Goal: Find specific page/section: Find specific page/section

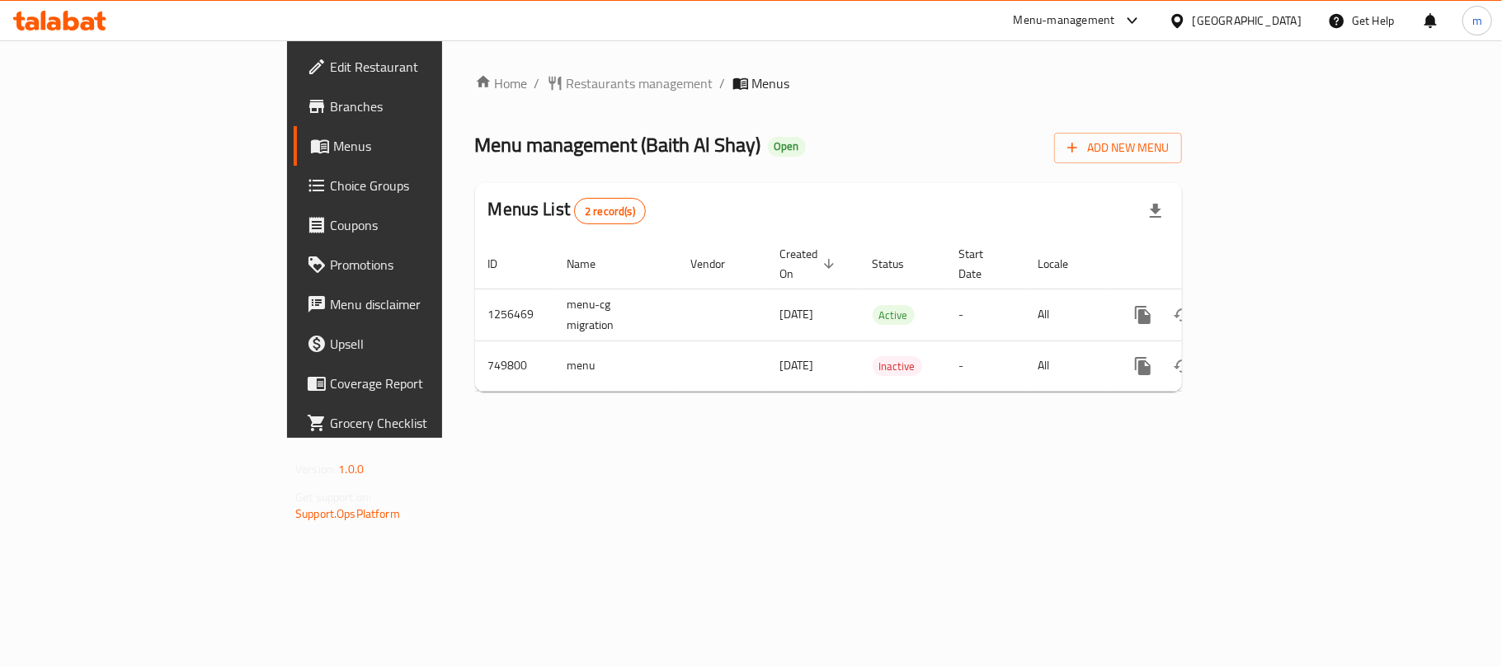
click at [1186, 27] on icon at bounding box center [1176, 20] width 17 height 17
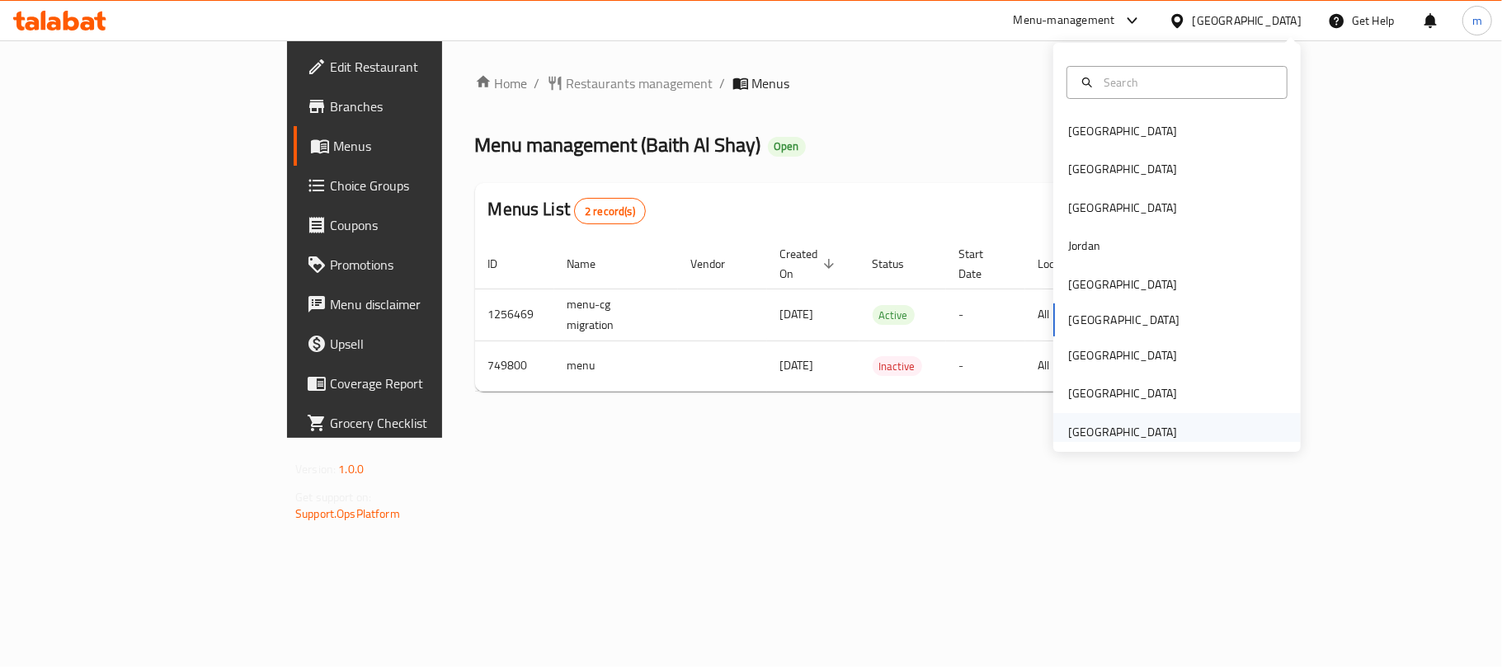
click at [1186, 435] on div "[GEOGRAPHIC_DATA]" at bounding box center [1176, 432] width 247 height 38
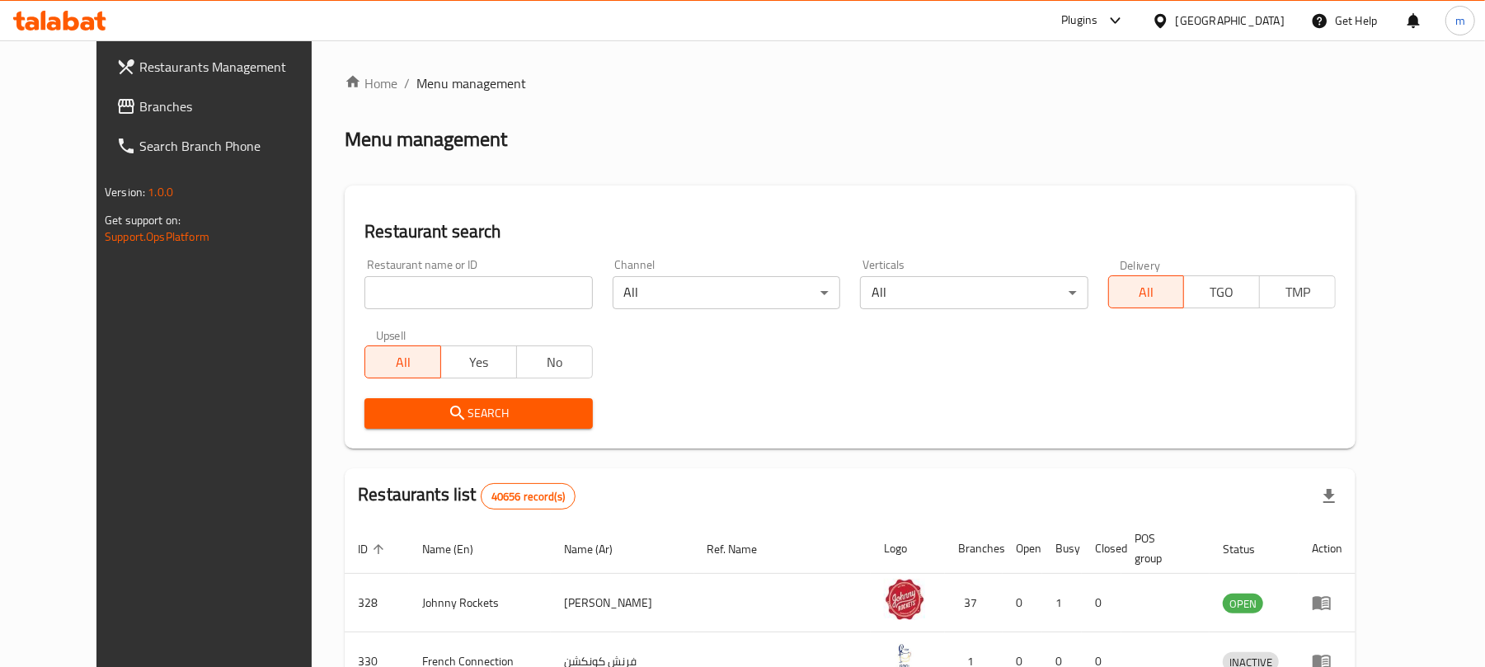
click at [116, 112] on span at bounding box center [127, 106] width 23 height 20
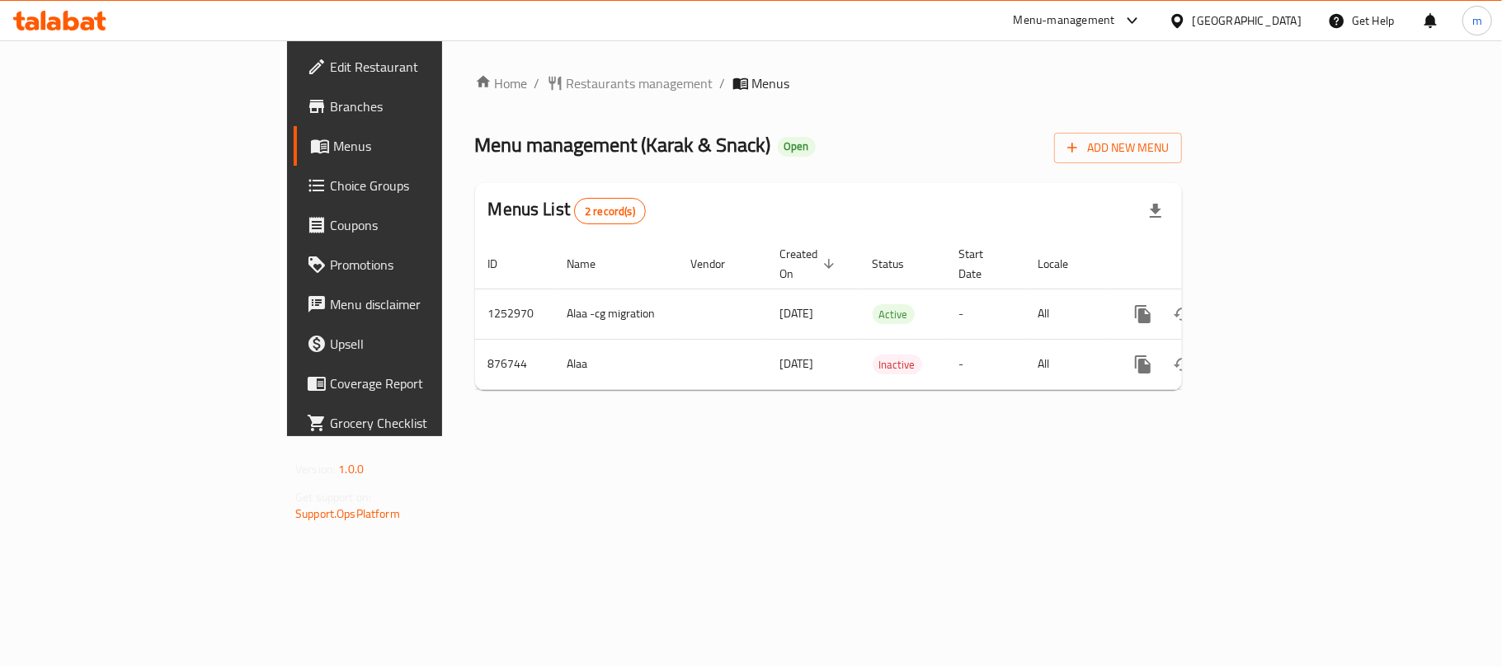
click at [566, 84] on span "Restaurants management" at bounding box center [639, 83] width 147 height 20
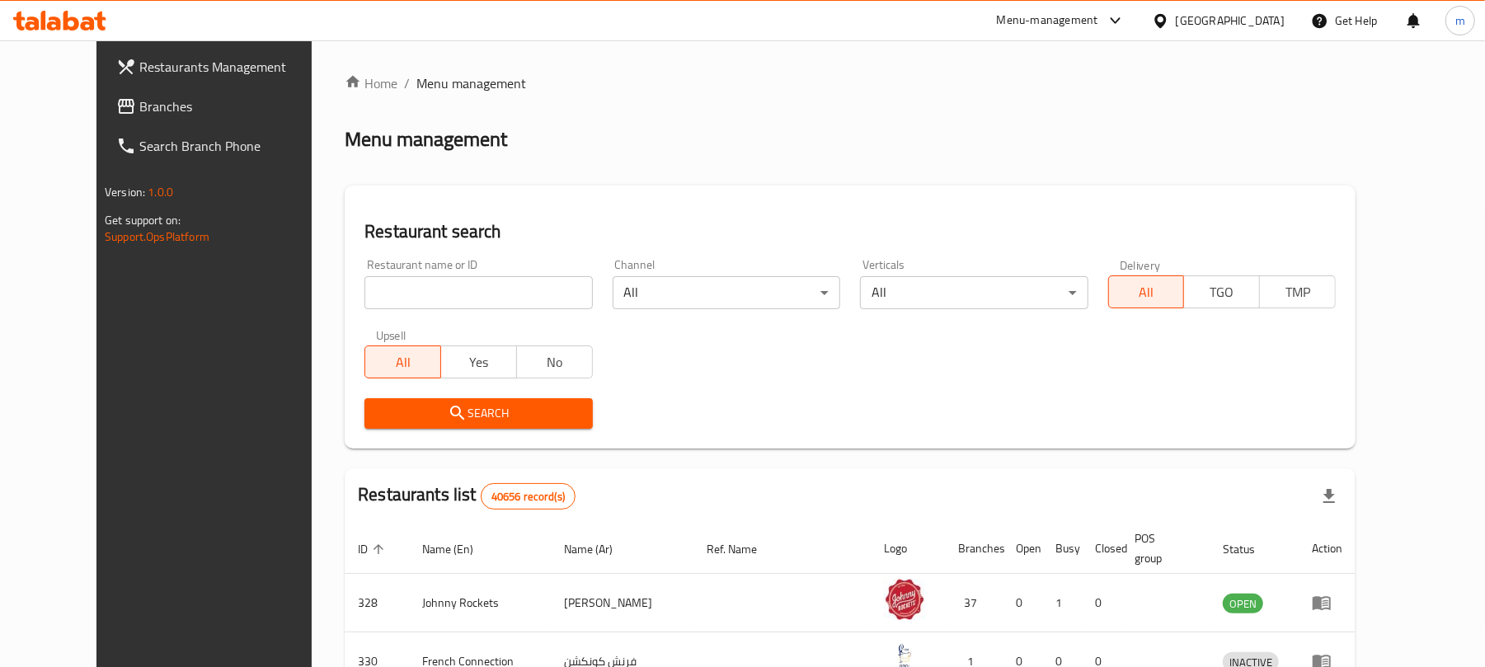
click at [419, 292] on input "search" at bounding box center [478, 292] width 228 height 33
paste input "657531"
type input "657531"
click button "Search" at bounding box center [478, 413] width 228 height 31
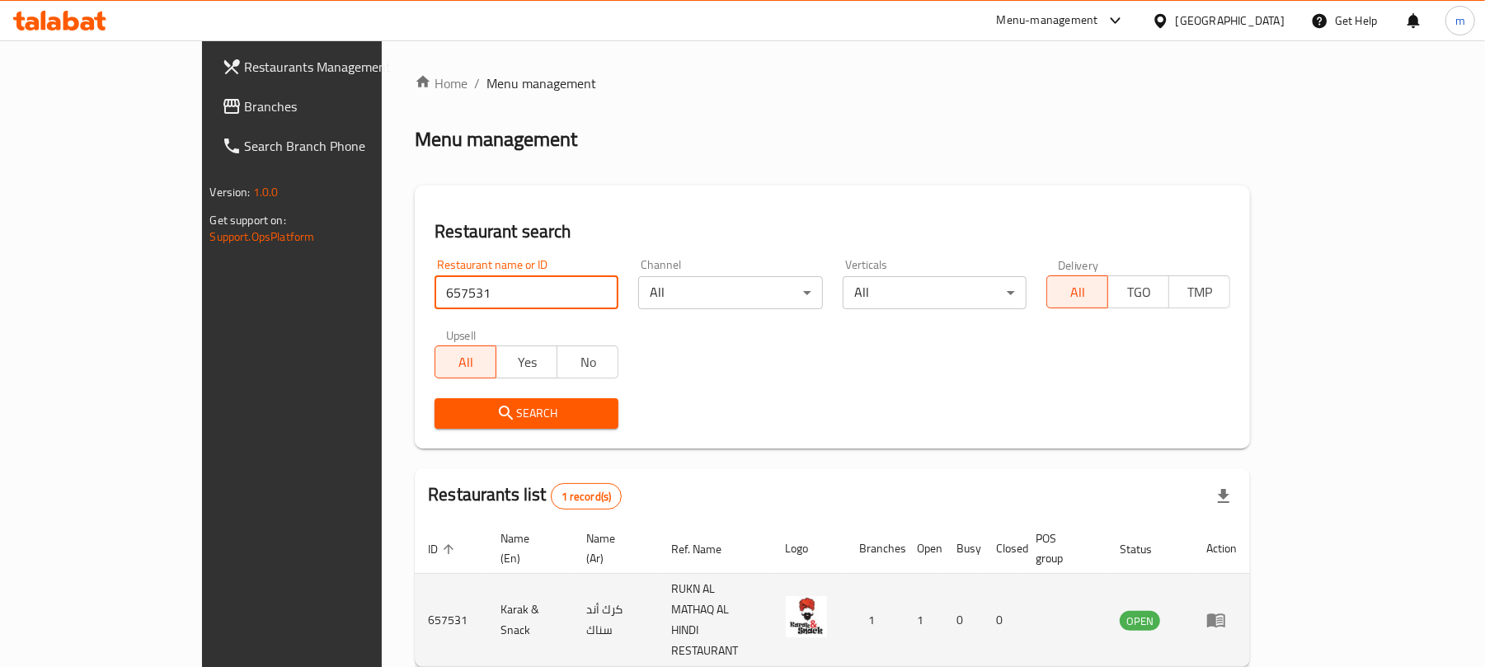
click at [1226, 610] on icon "enhanced table" at bounding box center [1216, 620] width 20 height 20
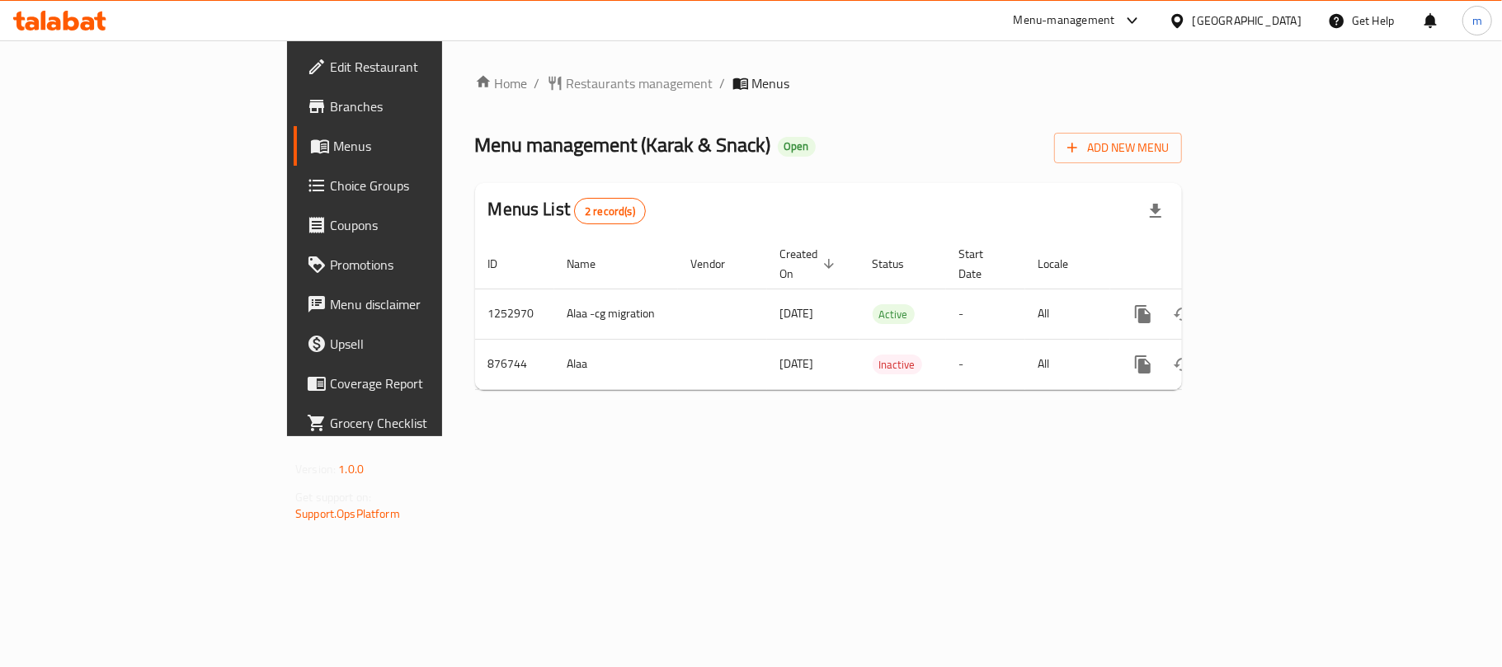
click at [87, 18] on icon at bounding box center [88, 23] width 14 height 14
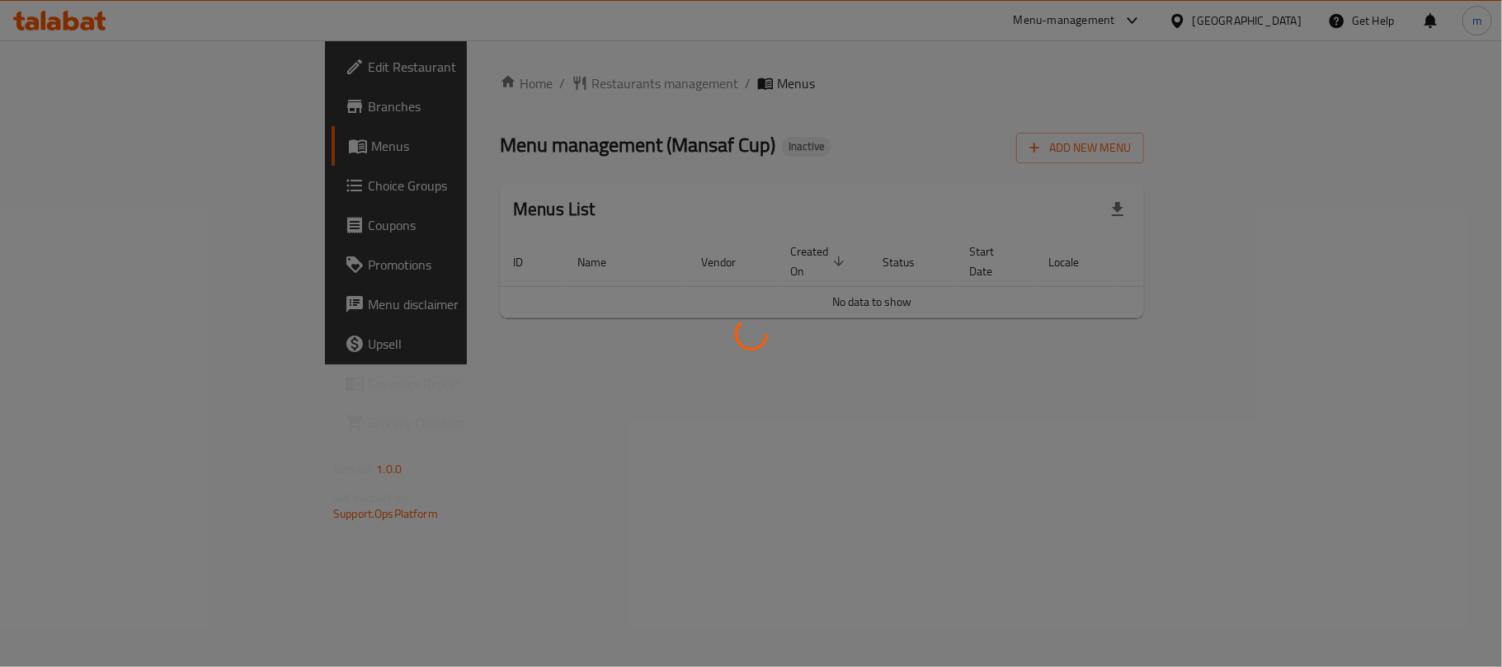
click at [591, 81] on span "Restaurants management" at bounding box center [664, 83] width 147 height 20
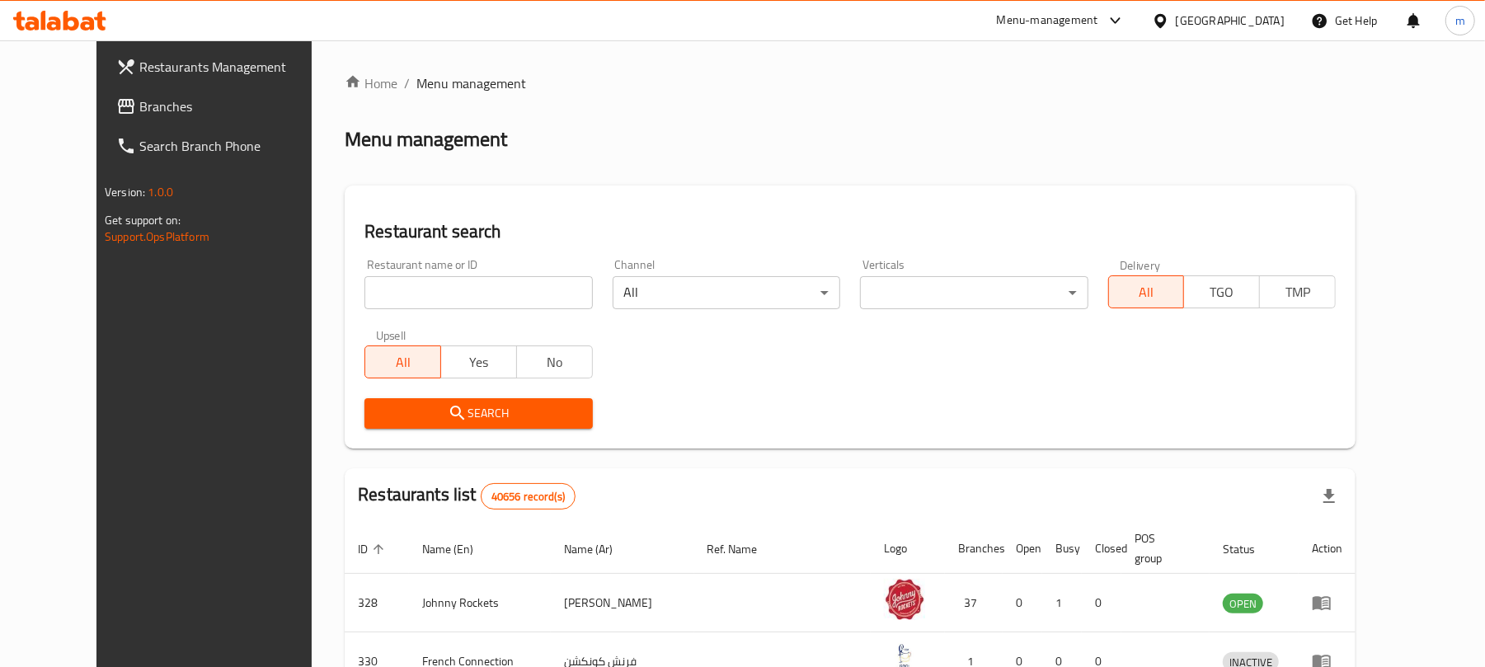
click at [400, 287] on div "Home / Menu management Menu management Restaurant search Restaurant name or ID …" at bounding box center [850, 597] width 1011 height 1049
click at [400, 287] on input "search" at bounding box center [478, 292] width 228 height 33
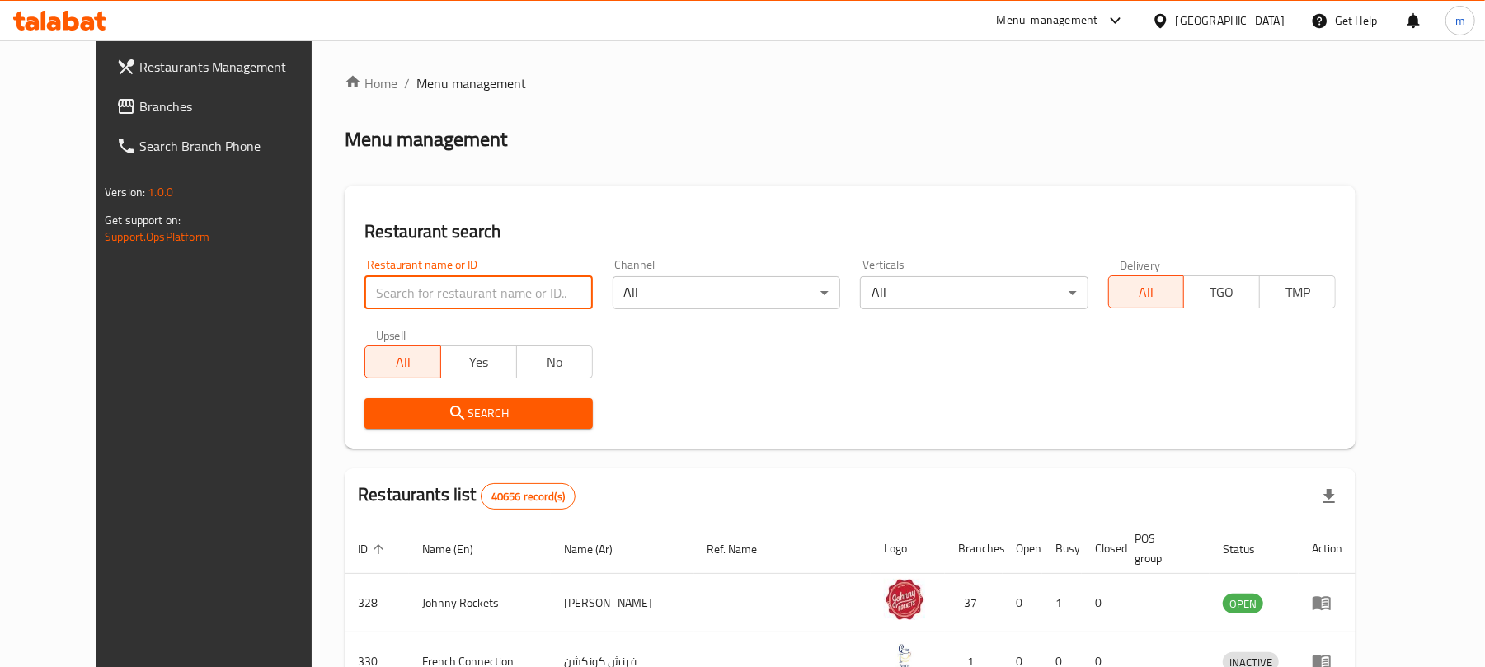
paste input "703869"
type input "703869"
click button "Search" at bounding box center [478, 413] width 228 height 31
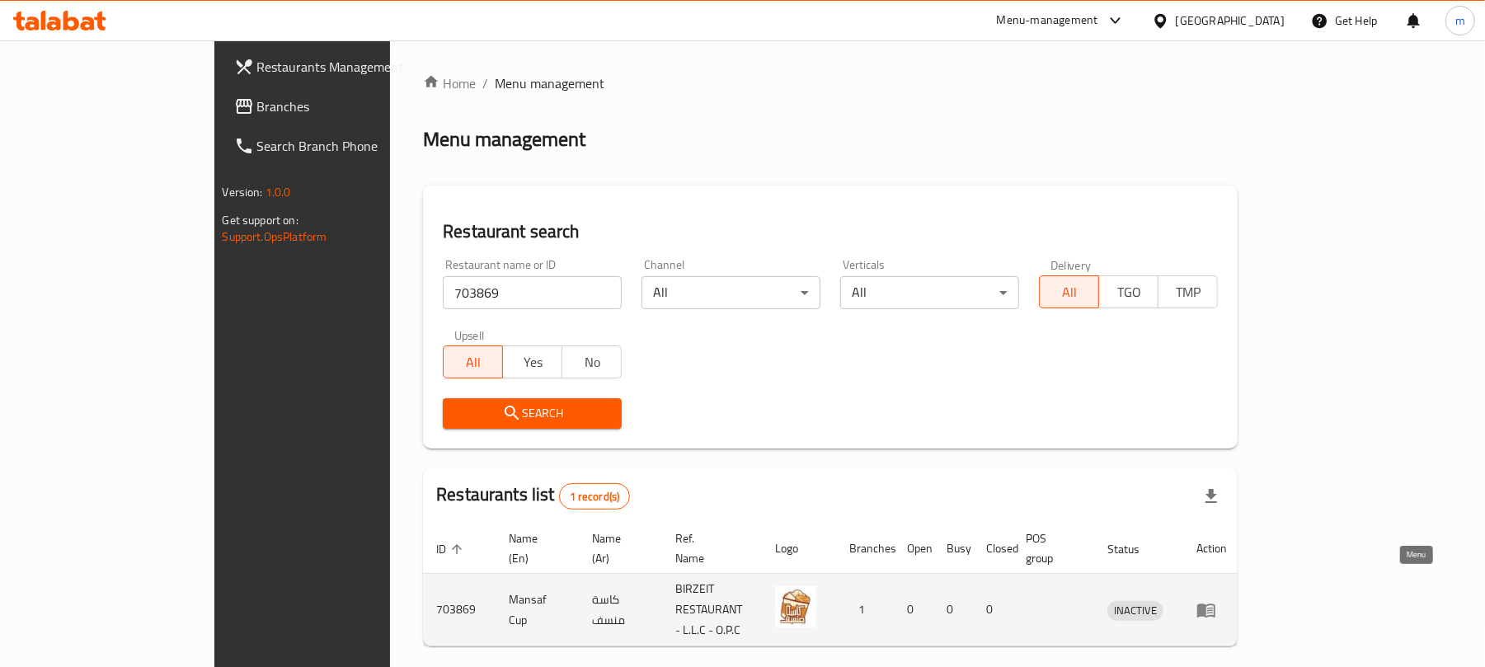
click at [1216, 600] on icon "enhanced table" at bounding box center [1206, 610] width 20 height 20
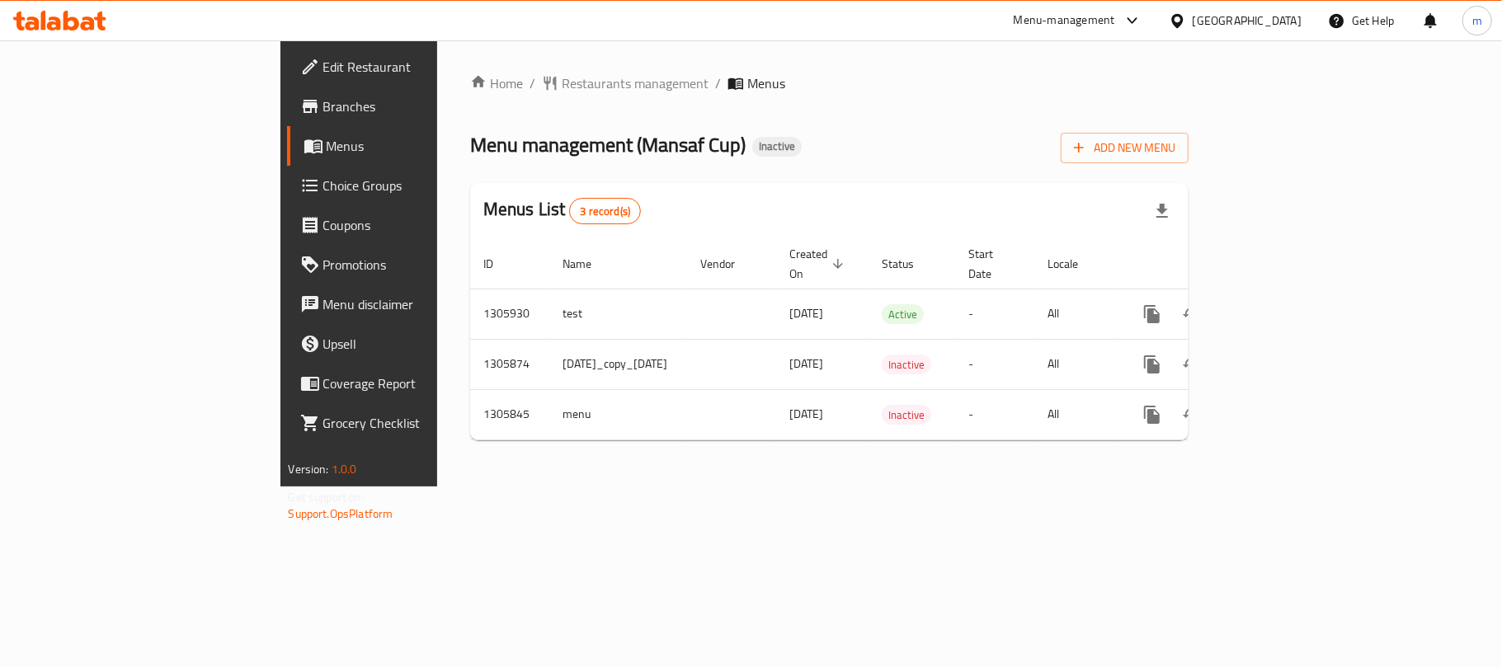
click at [621, 460] on div "Home / Restaurants management / Menus Menu management ( Mansaf Cup ) Inactive A…" at bounding box center [829, 263] width 785 height 446
click at [81, 30] on icon at bounding box center [59, 21] width 93 height 20
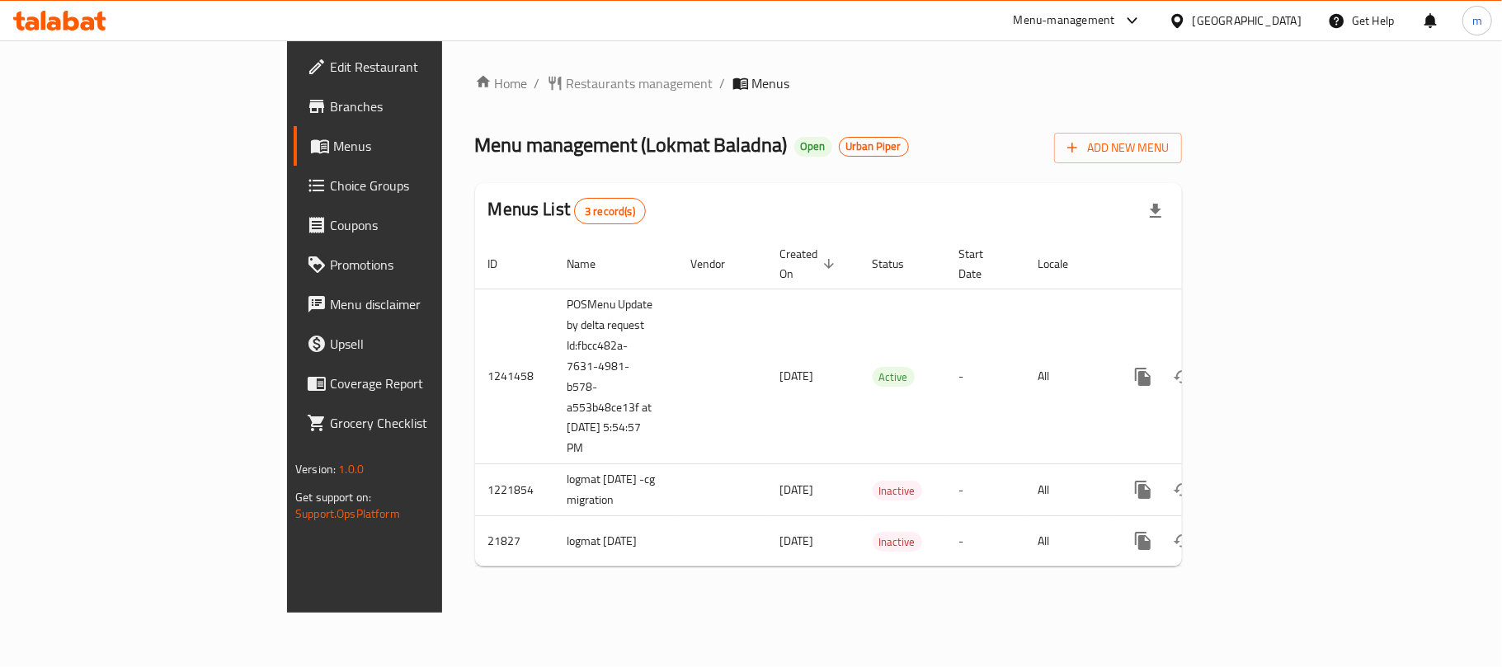
click at [566, 83] on span "Restaurants management" at bounding box center [639, 83] width 147 height 20
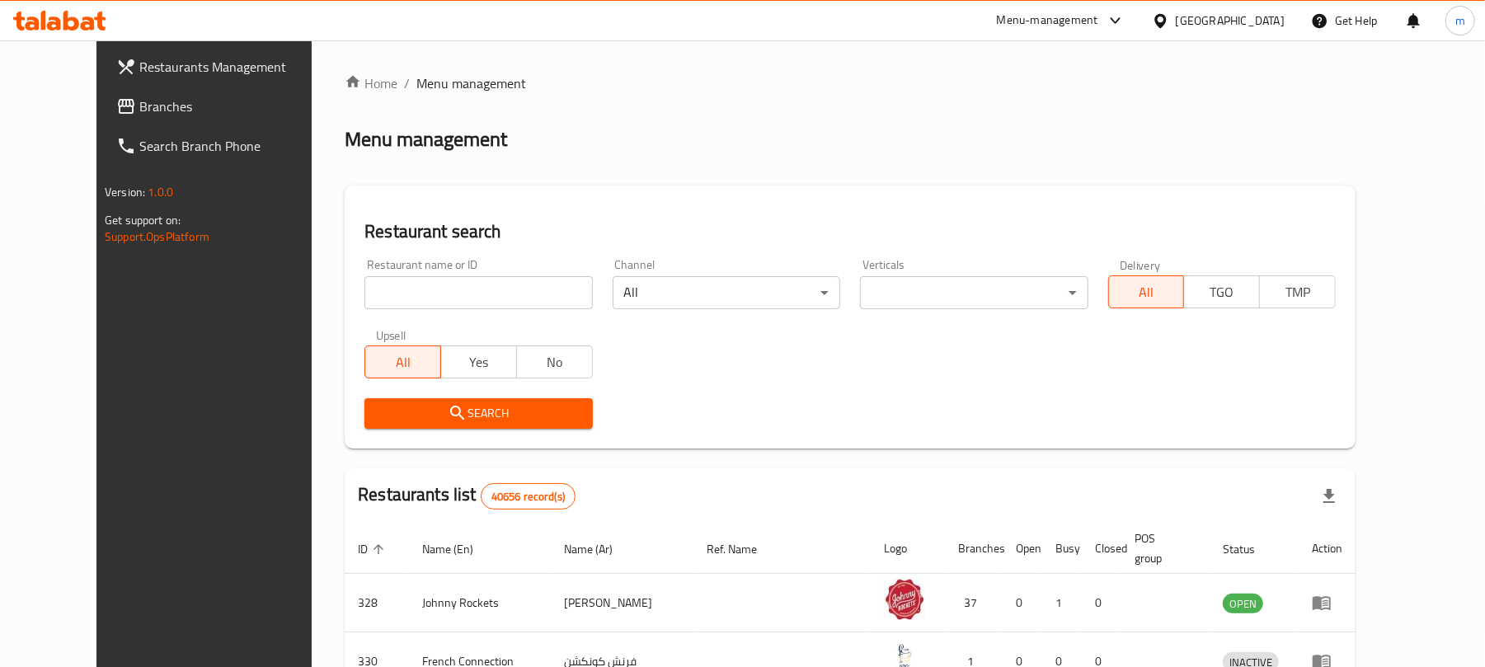
click at [424, 290] on input "search" at bounding box center [478, 292] width 228 height 33
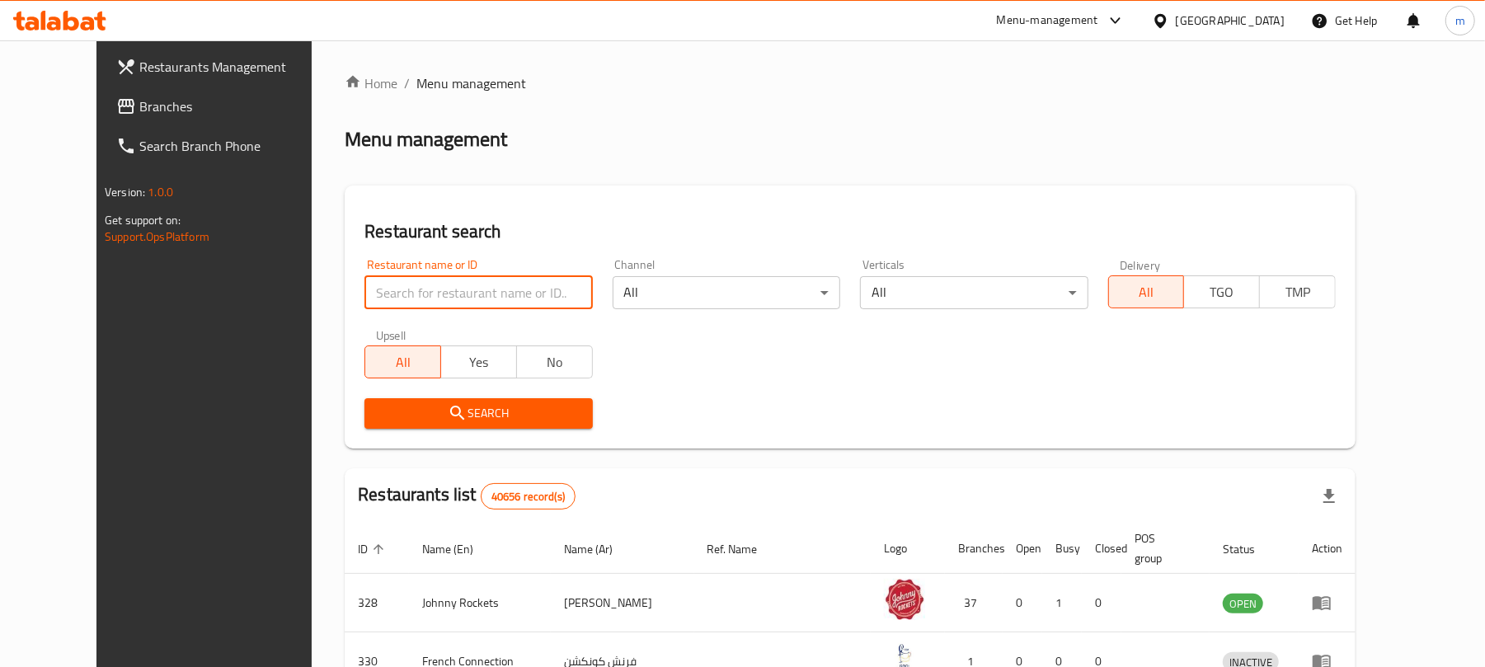
paste input "6965"
type input "6965"
click button "Search" at bounding box center [478, 413] width 228 height 31
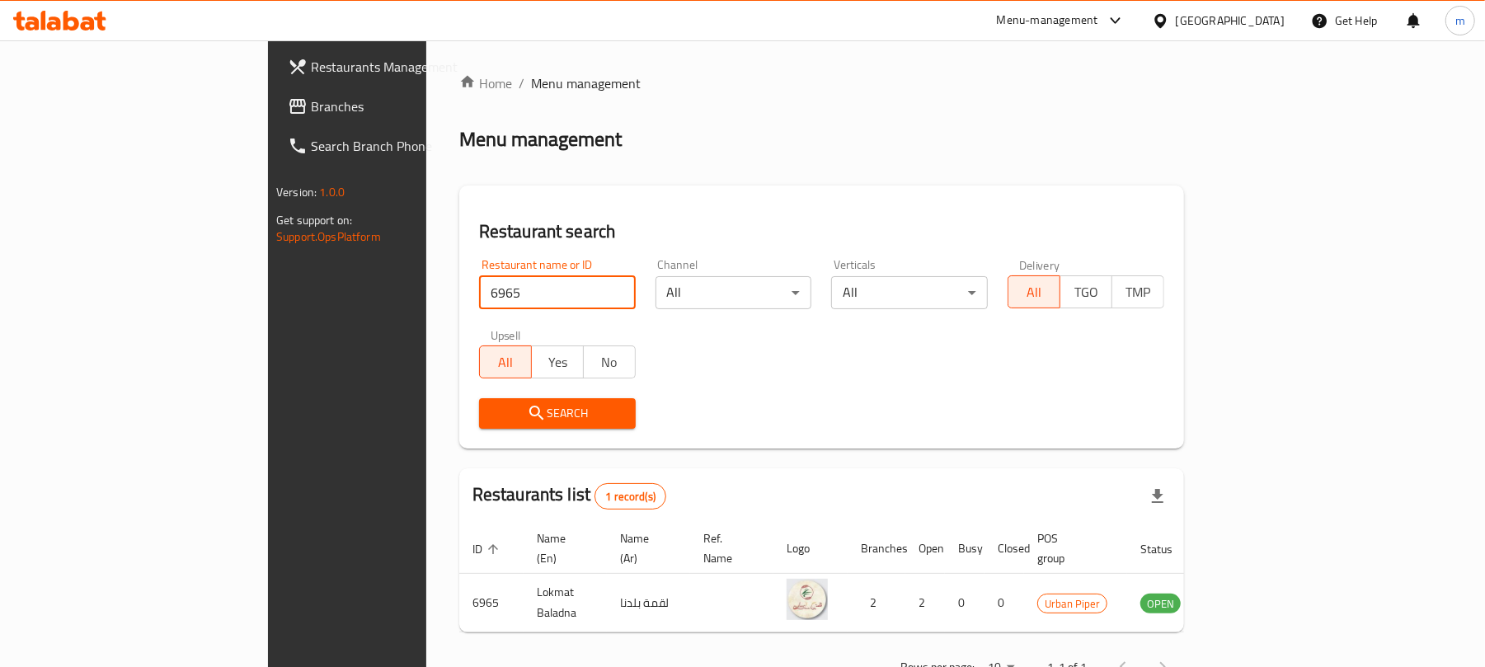
click at [479, 399] on button "Search" at bounding box center [557, 413] width 157 height 31
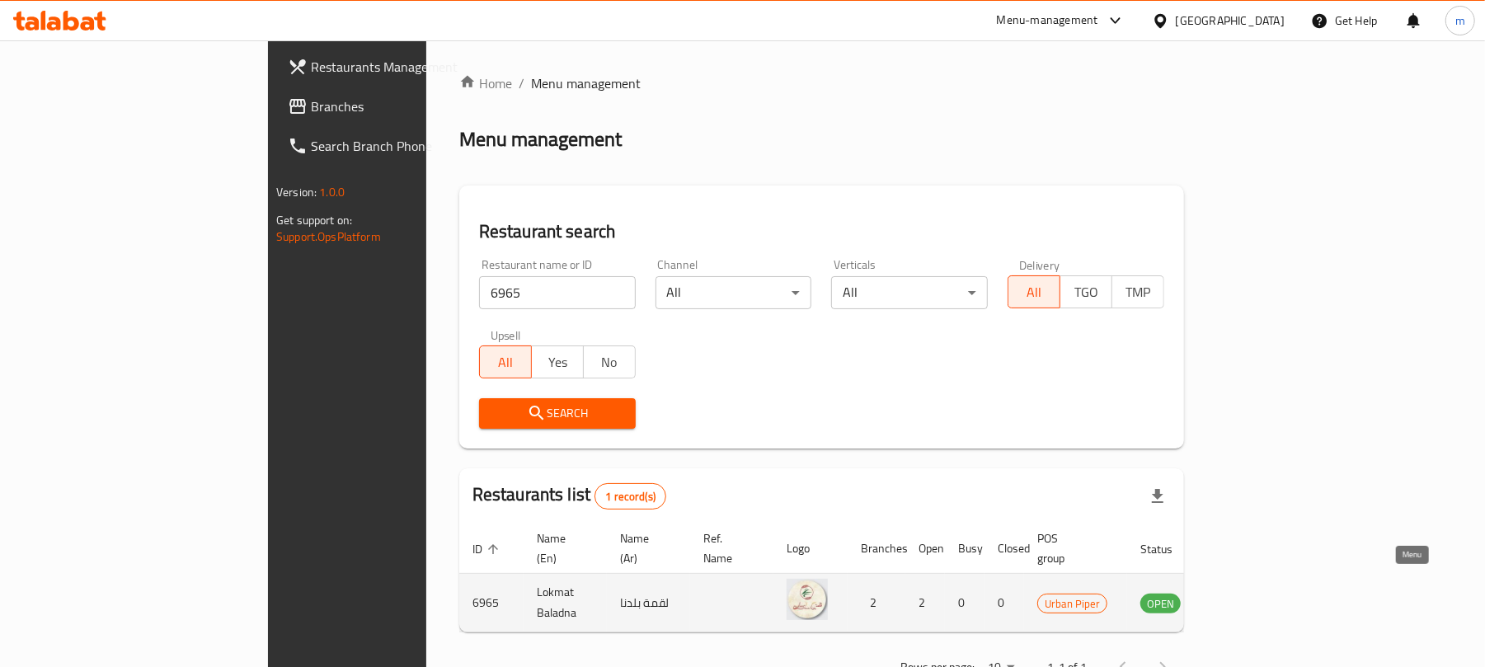
click at [1247, 593] on icon "enhanced table" at bounding box center [1237, 603] width 20 height 20
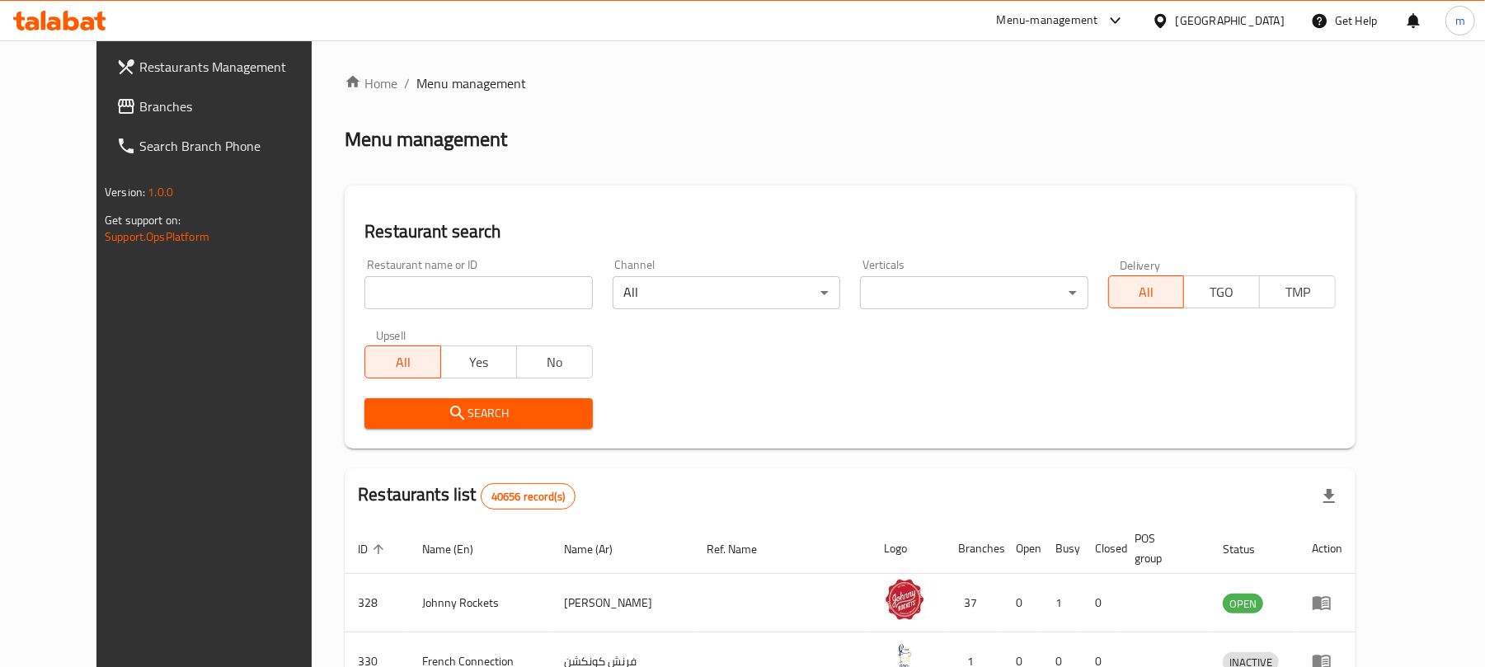
click at [468, 297] on input "search" at bounding box center [478, 292] width 228 height 33
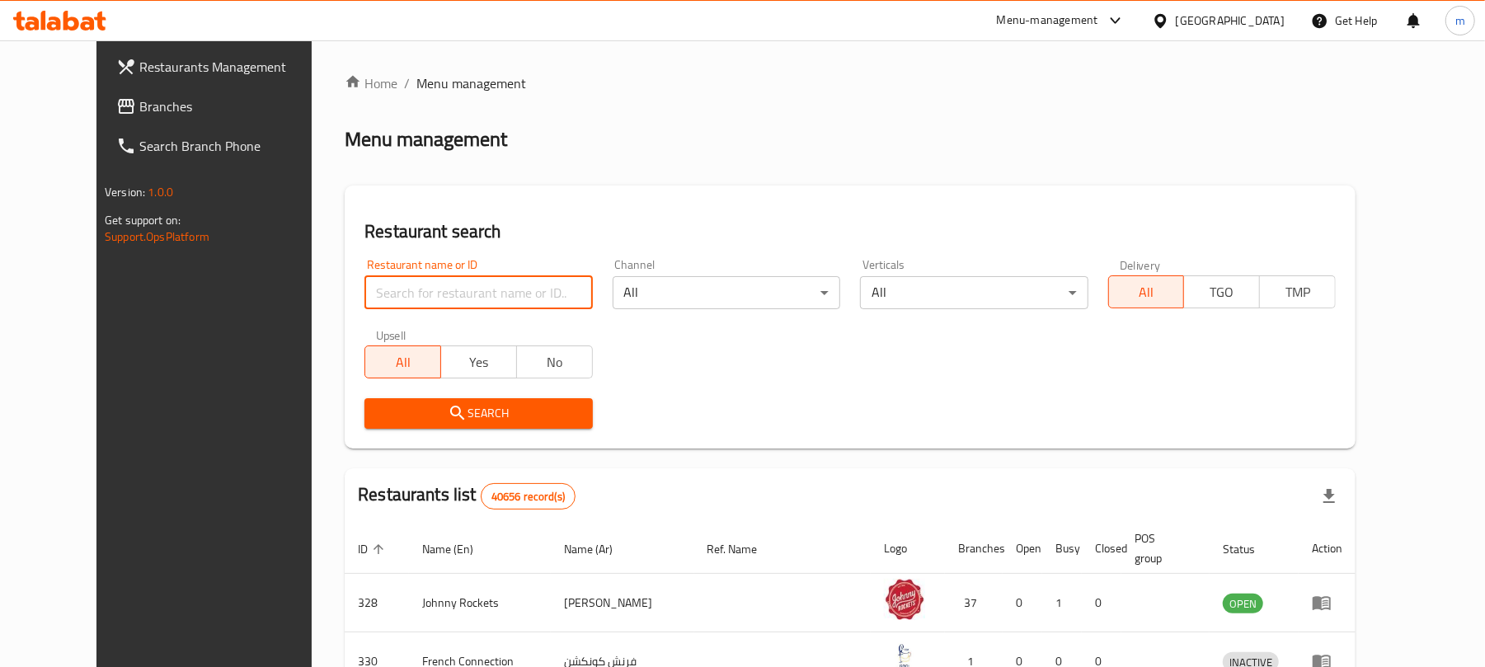
paste input "6965"
type input "6965"
click button "Search" at bounding box center [478, 413] width 228 height 31
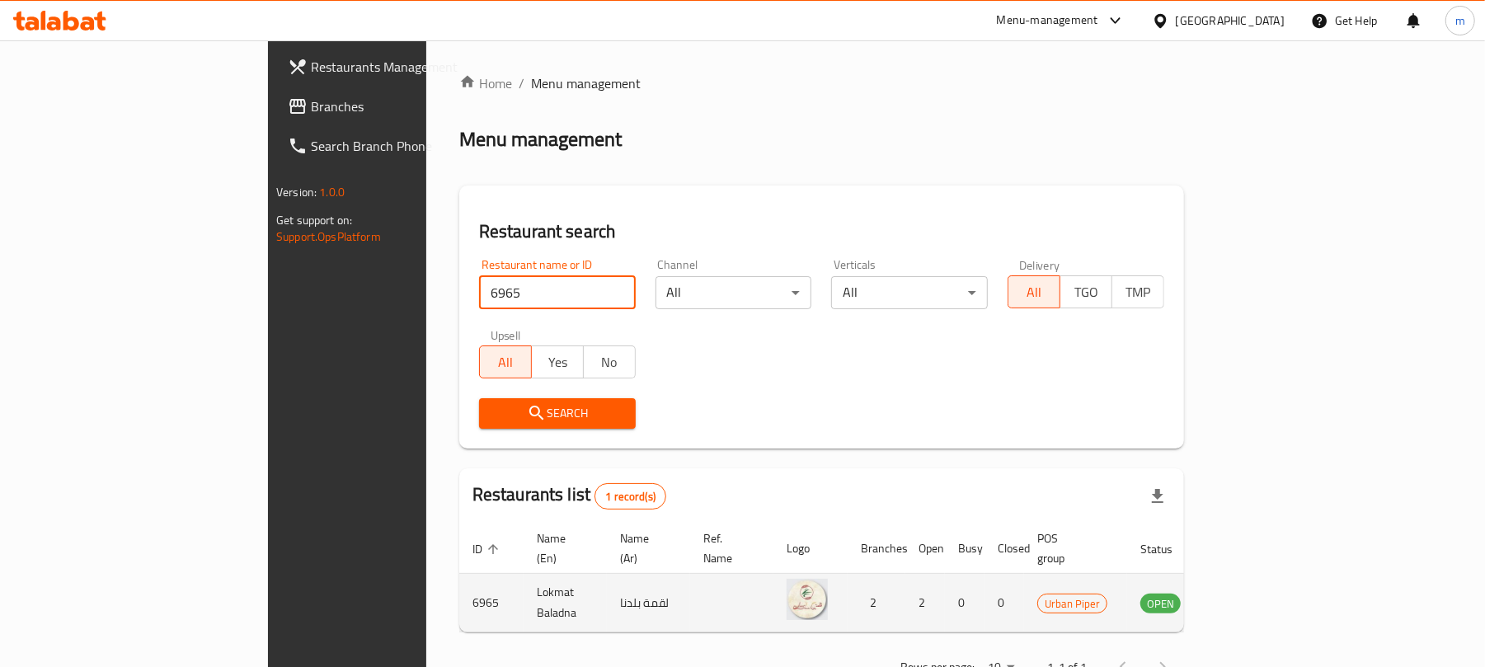
click at [1246, 597] on icon "enhanced table" at bounding box center [1237, 604] width 18 height 14
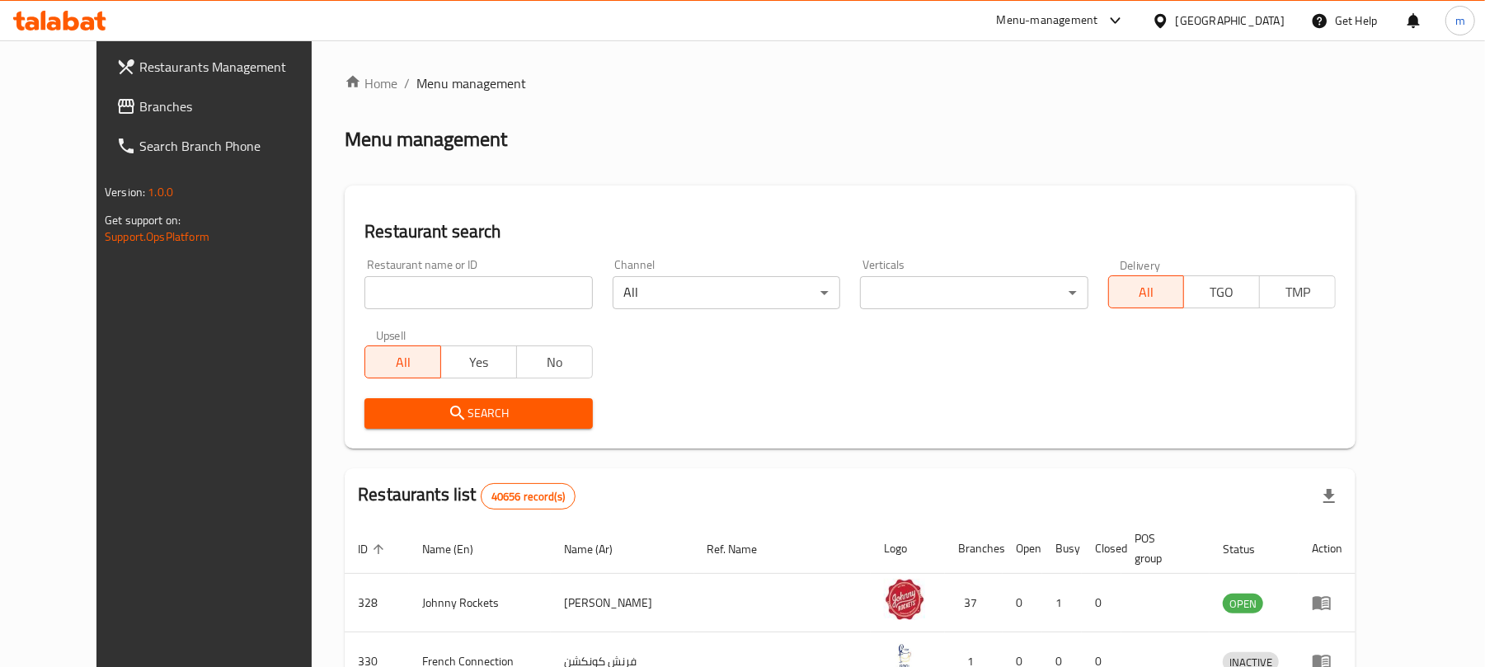
click at [390, 292] on input "search" at bounding box center [478, 292] width 228 height 33
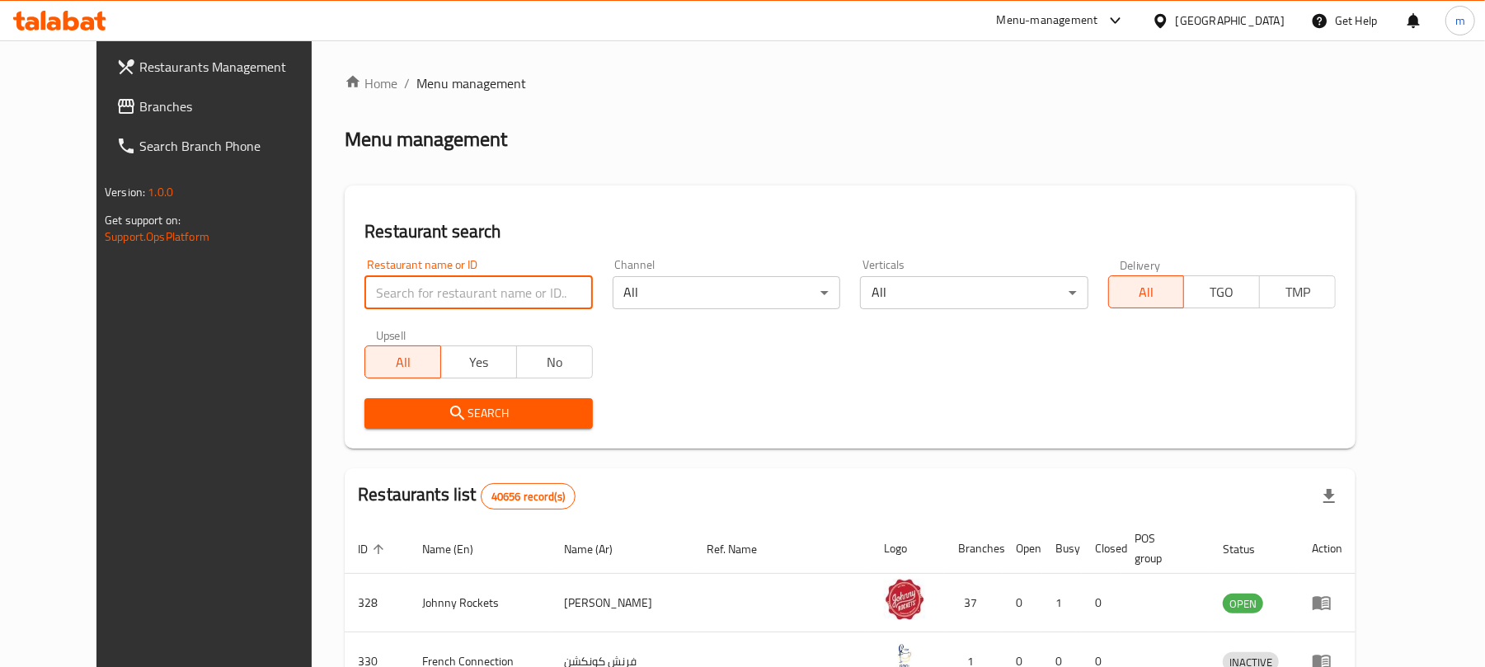
click at [390, 289] on input "search" at bounding box center [478, 292] width 228 height 33
paste input "6965"
type input "6965"
click at [383, 407] on span "Search" at bounding box center [478, 413] width 201 height 21
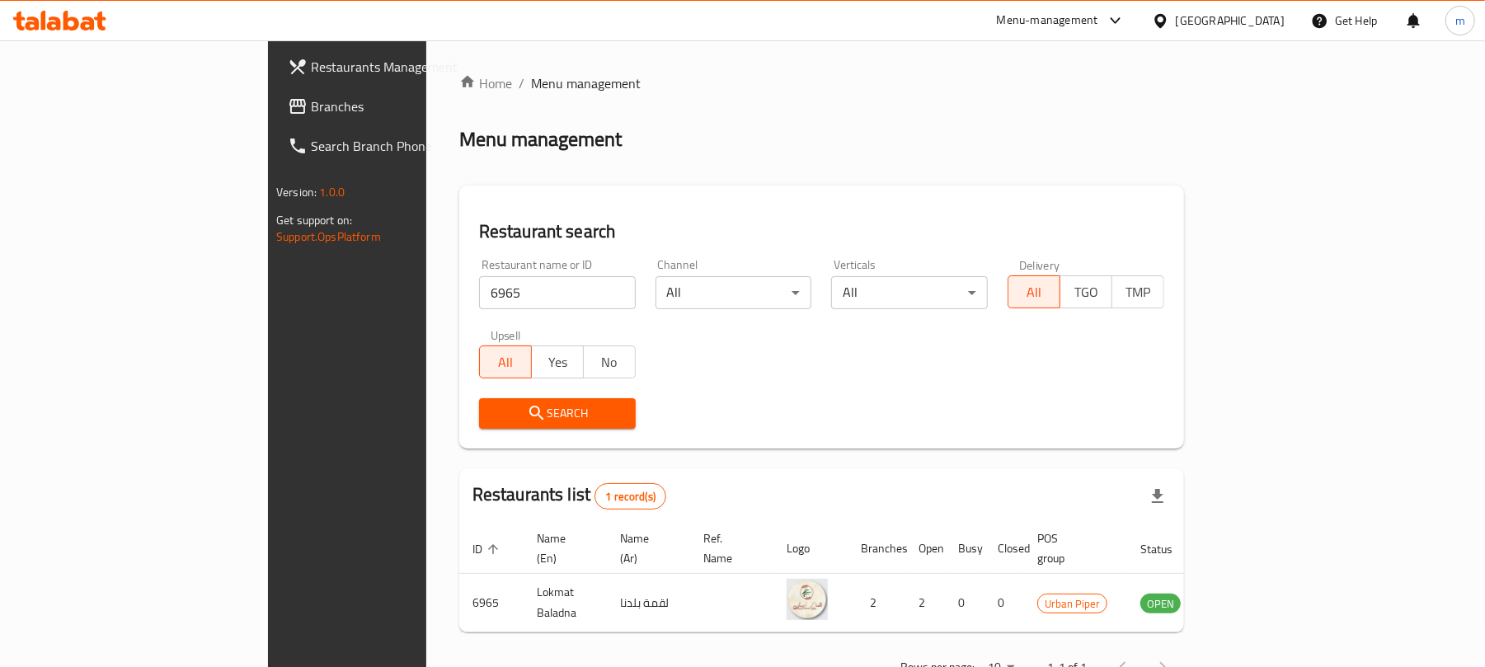
click at [480, 172] on div "Home / Menu management Menu management Restaurant search Restaurant name or ID …" at bounding box center [821, 380] width 725 height 615
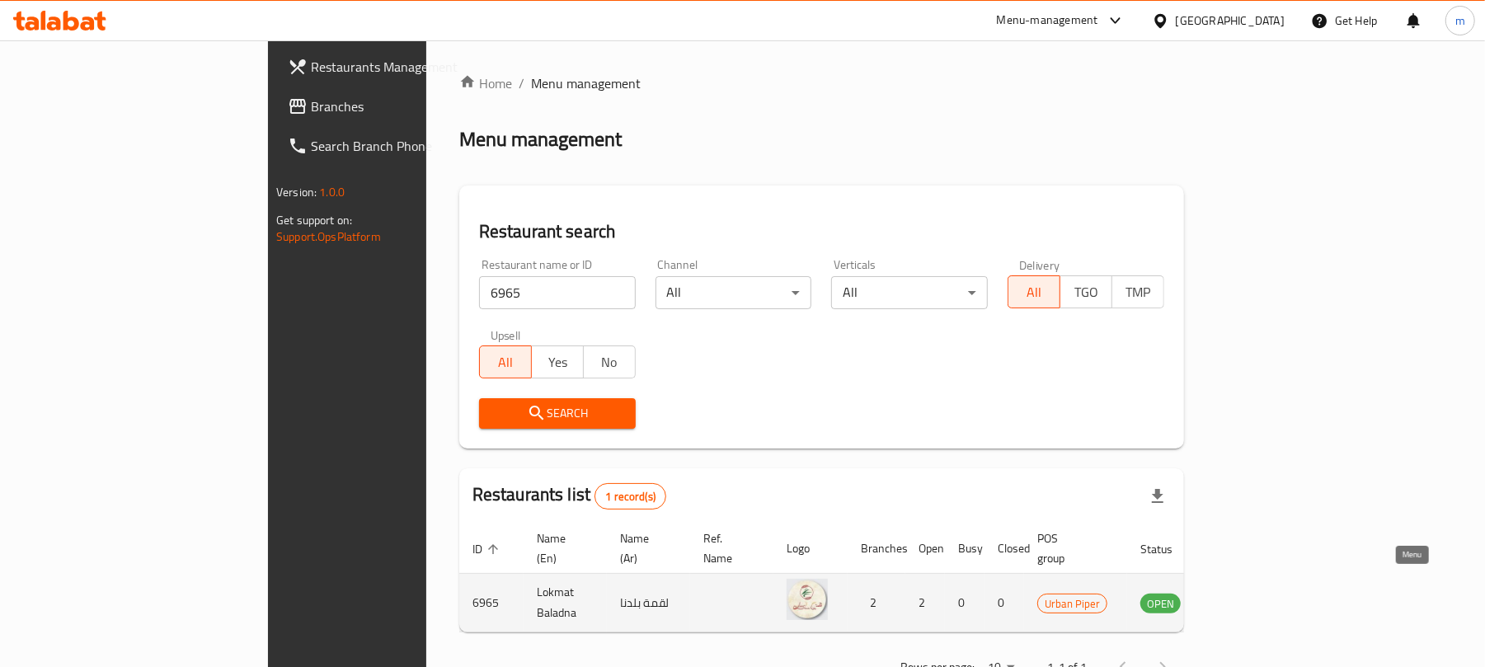
click at [1246, 597] on icon "enhanced table" at bounding box center [1237, 604] width 18 height 14
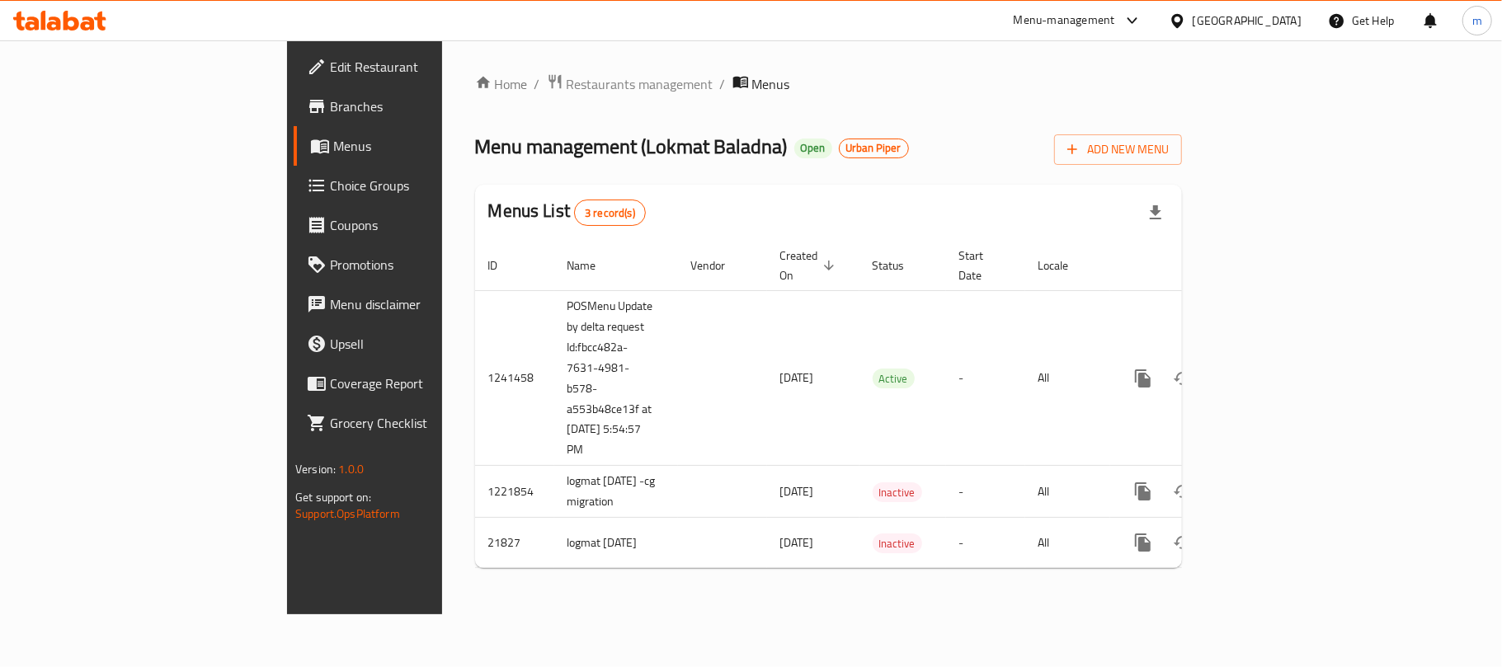
click at [102, 13] on icon at bounding box center [100, 21] width 12 height 19
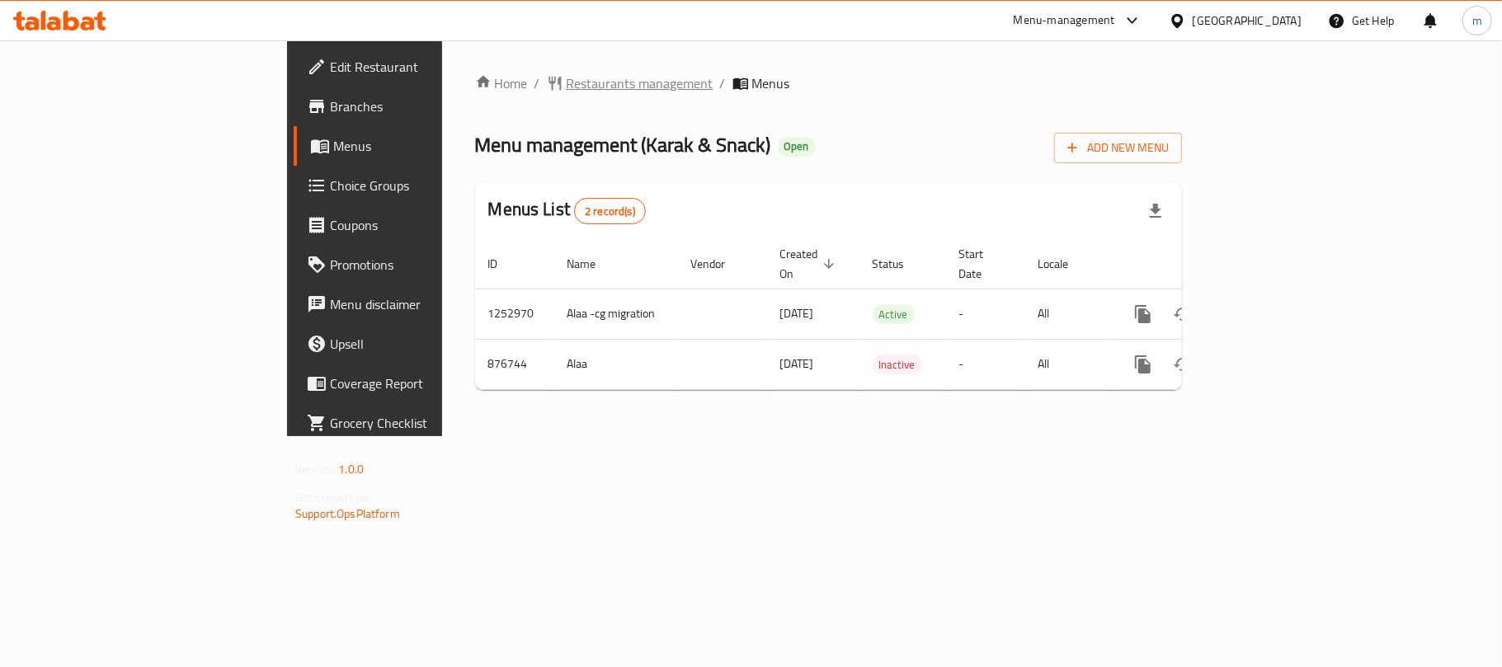
click at [566, 87] on span "Restaurants management" at bounding box center [639, 83] width 147 height 20
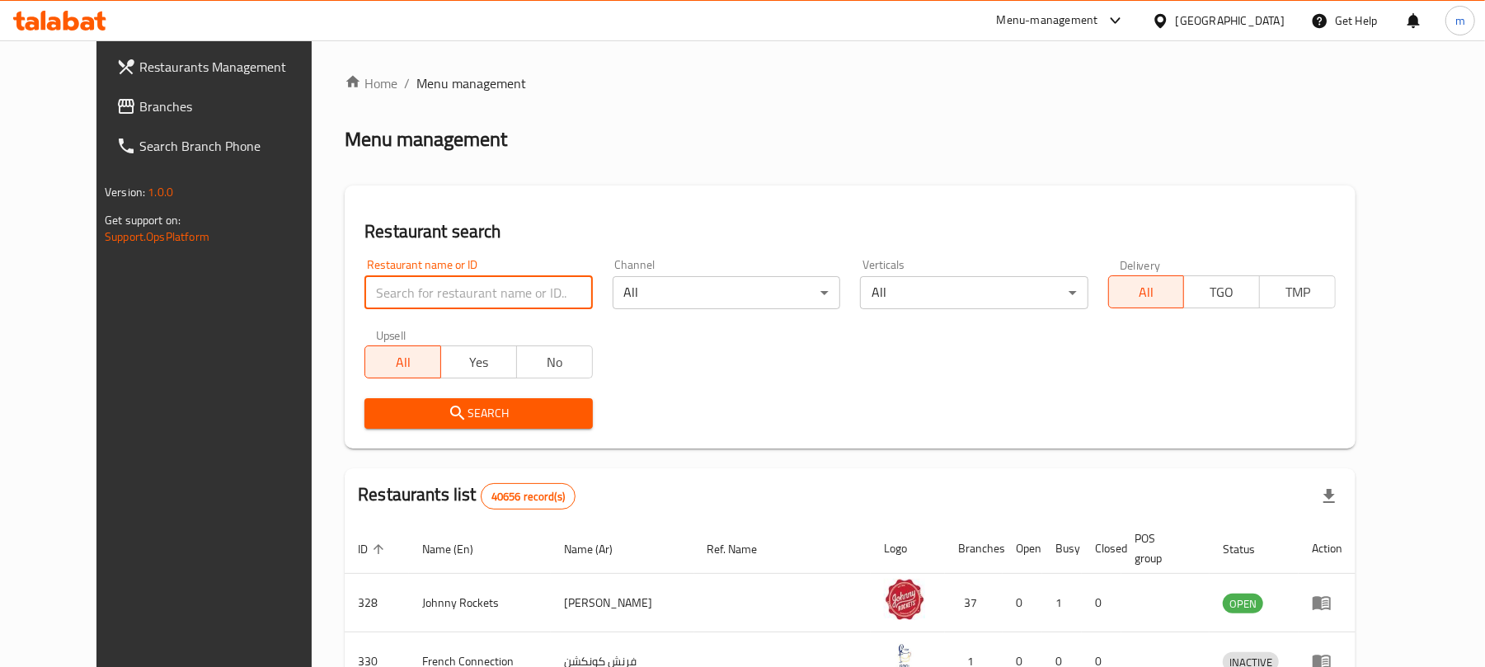
click at [488, 285] on input "search" at bounding box center [478, 292] width 228 height 33
paste input "657531"
type input "657531"
click button "Search" at bounding box center [478, 413] width 228 height 31
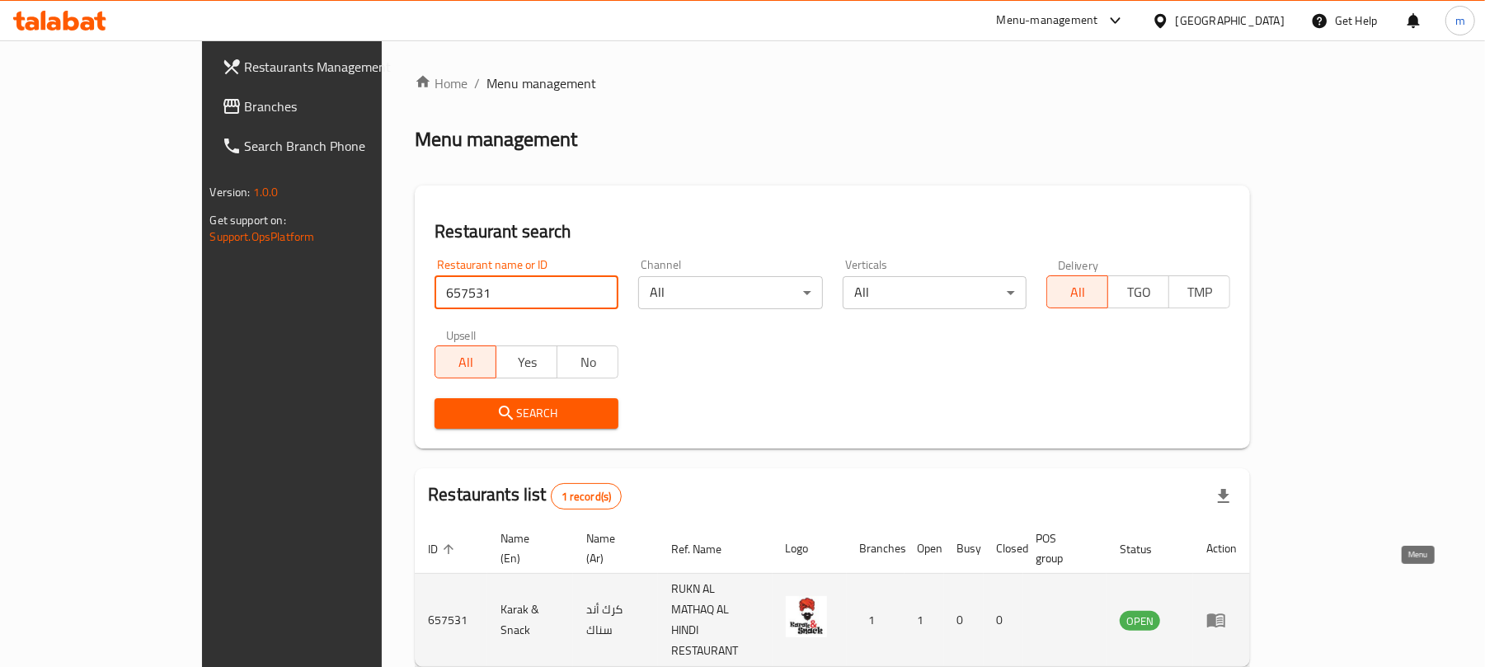
click at [1226, 610] on icon "enhanced table" at bounding box center [1216, 620] width 20 height 20
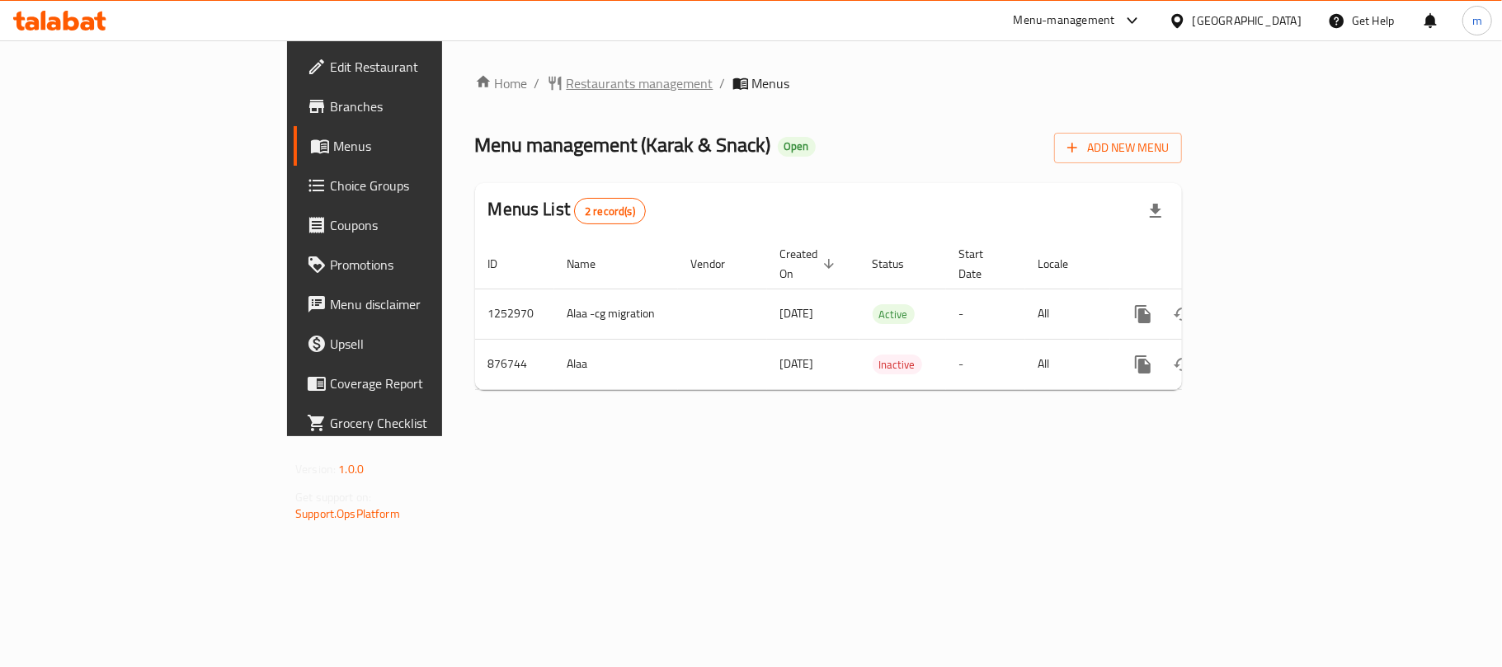
click at [566, 90] on span "Restaurants management" at bounding box center [639, 83] width 147 height 20
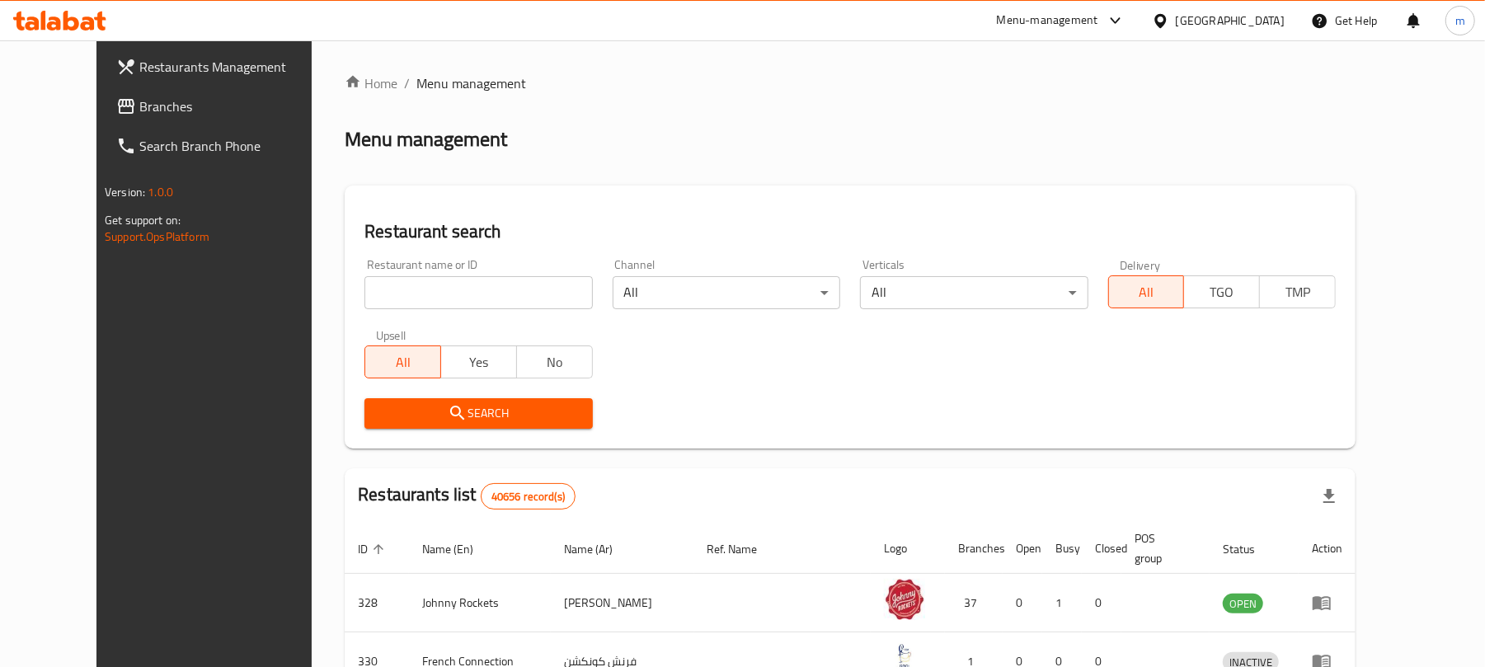
click at [182, 107] on span "Branches" at bounding box center [235, 106] width 192 height 20
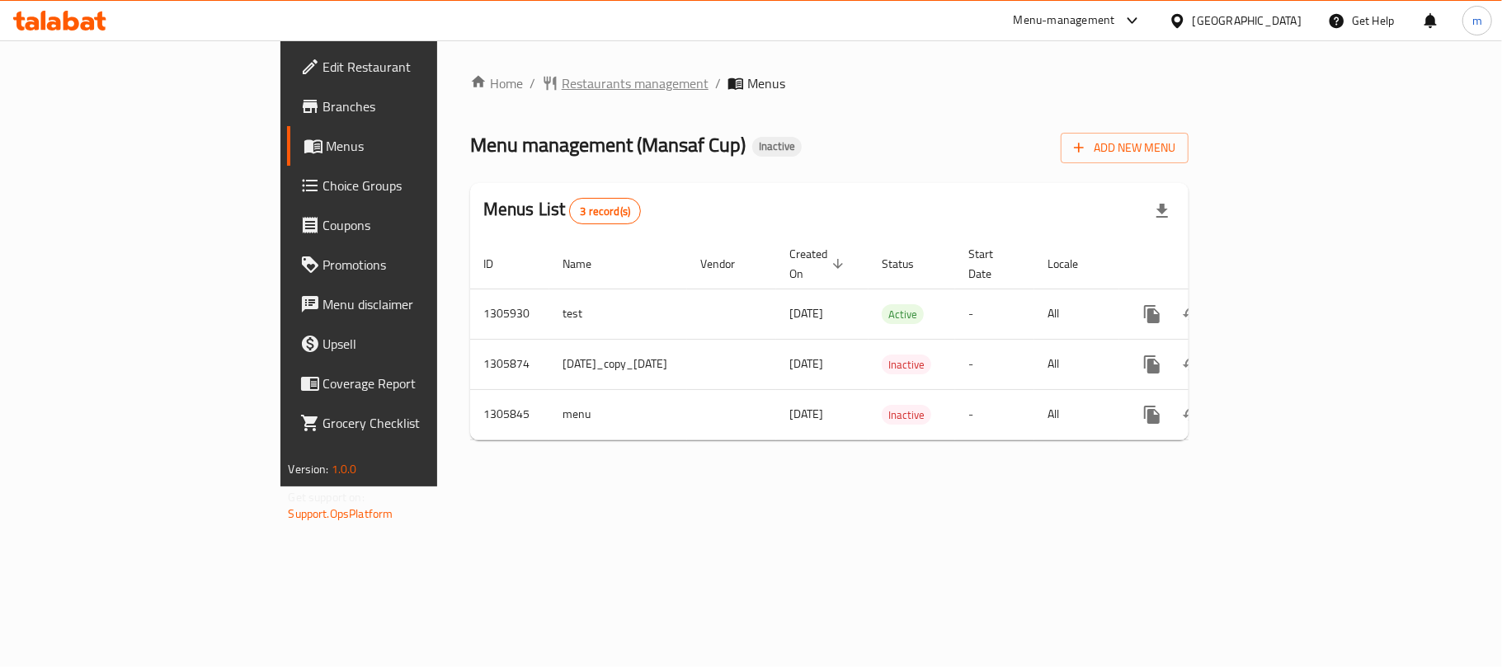
click at [562, 83] on span "Restaurants management" at bounding box center [635, 83] width 147 height 20
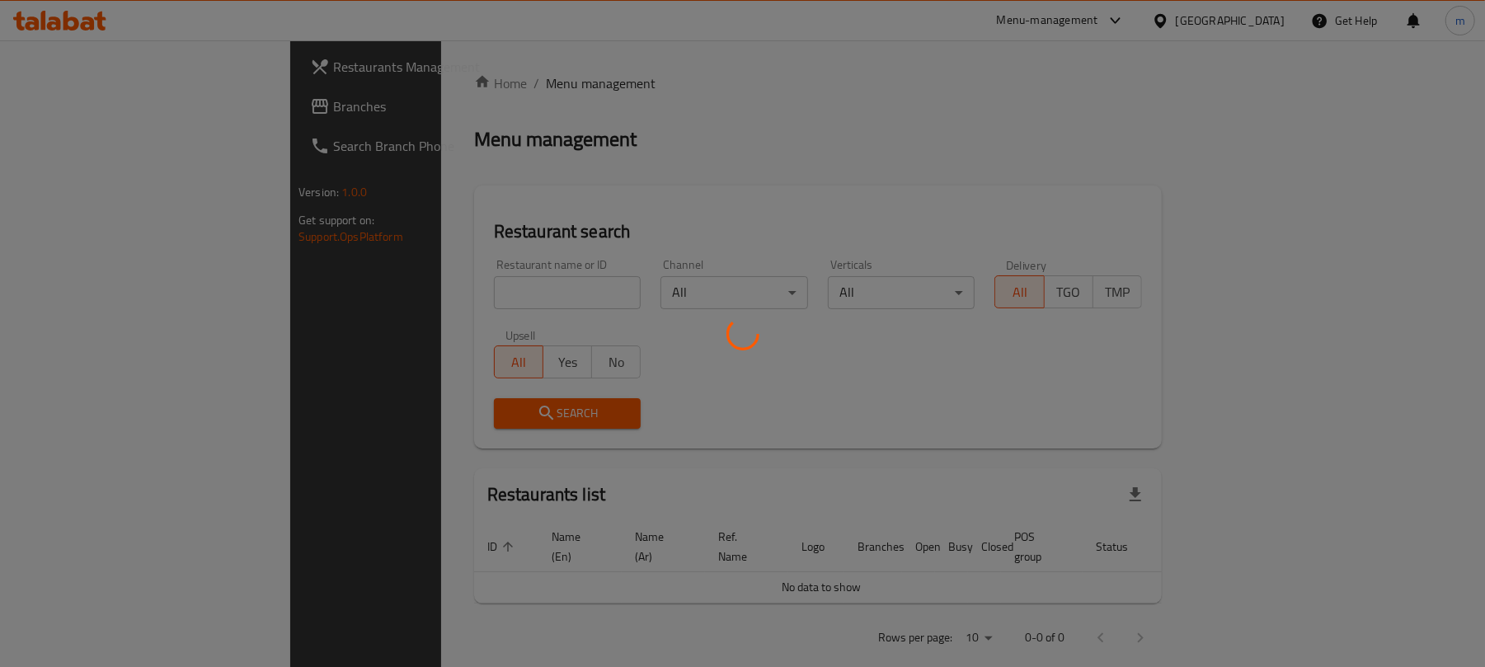
click at [404, 297] on div at bounding box center [742, 333] width 1485 height 667
click at [404, 292] on div at bounding box center [742, 333] width 1485 height 667
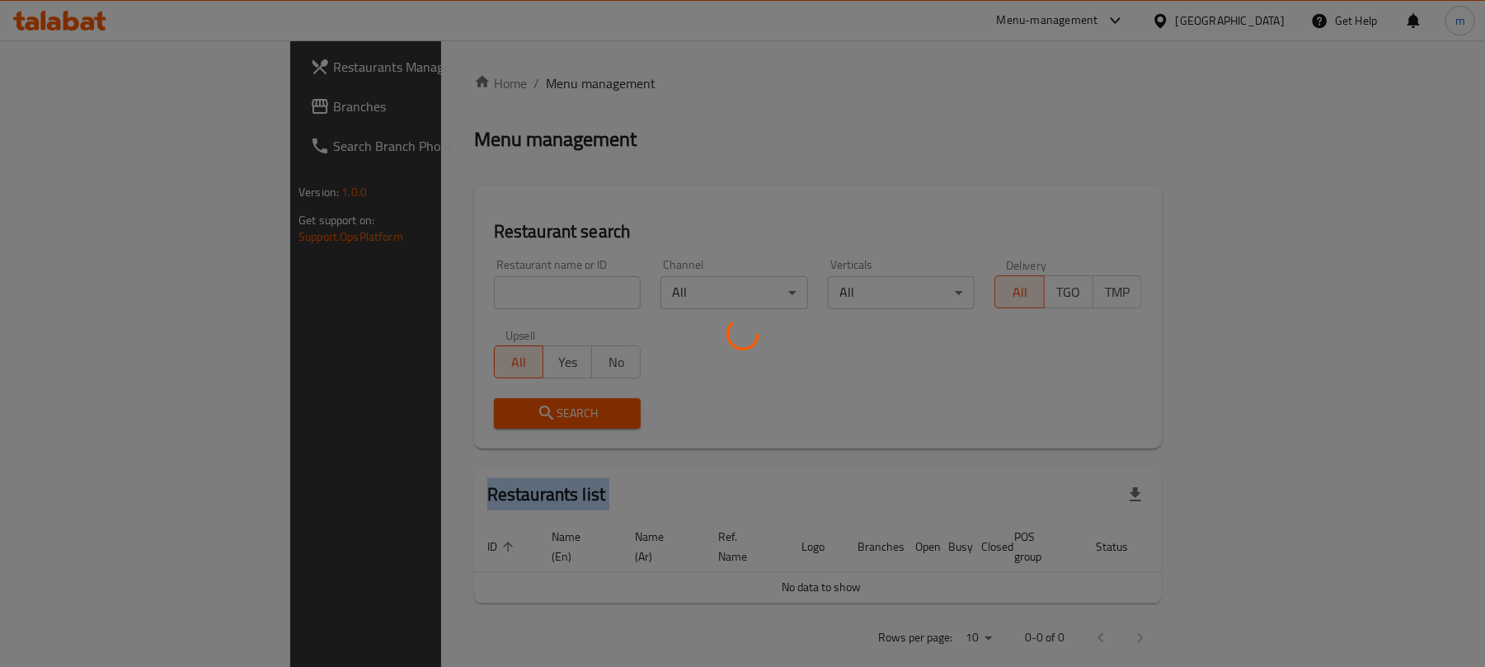
click at [404, 292] on div at bounding box center [742, 333] width 1485 height 667
click at [482, 202] on div at bounding box center [742, 333] width 1485 height 667
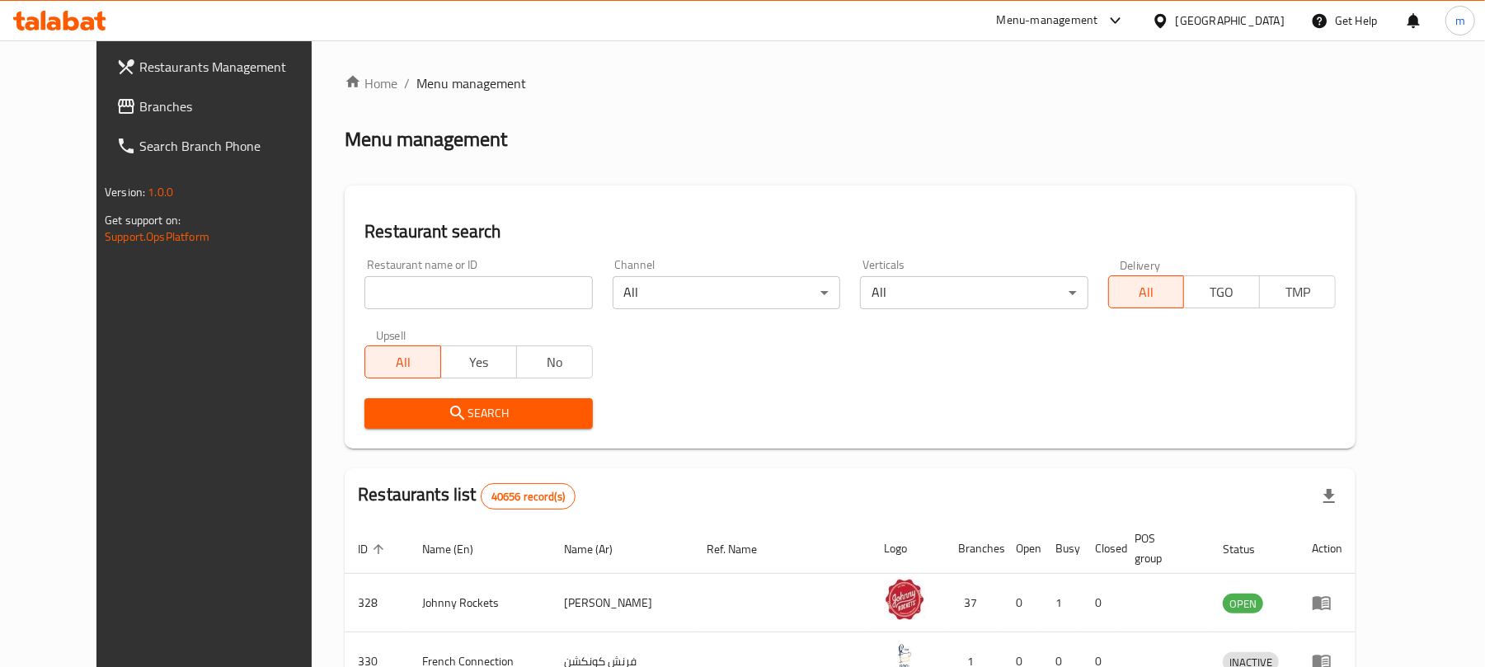
click at [364, 294] on input "search" at bounding box center [478, 292] width 228 height 33
paste input "703869"
type input "703869"
click at [378, 416] on span "Search" at bounding box center [478, 413] width 201 height 21
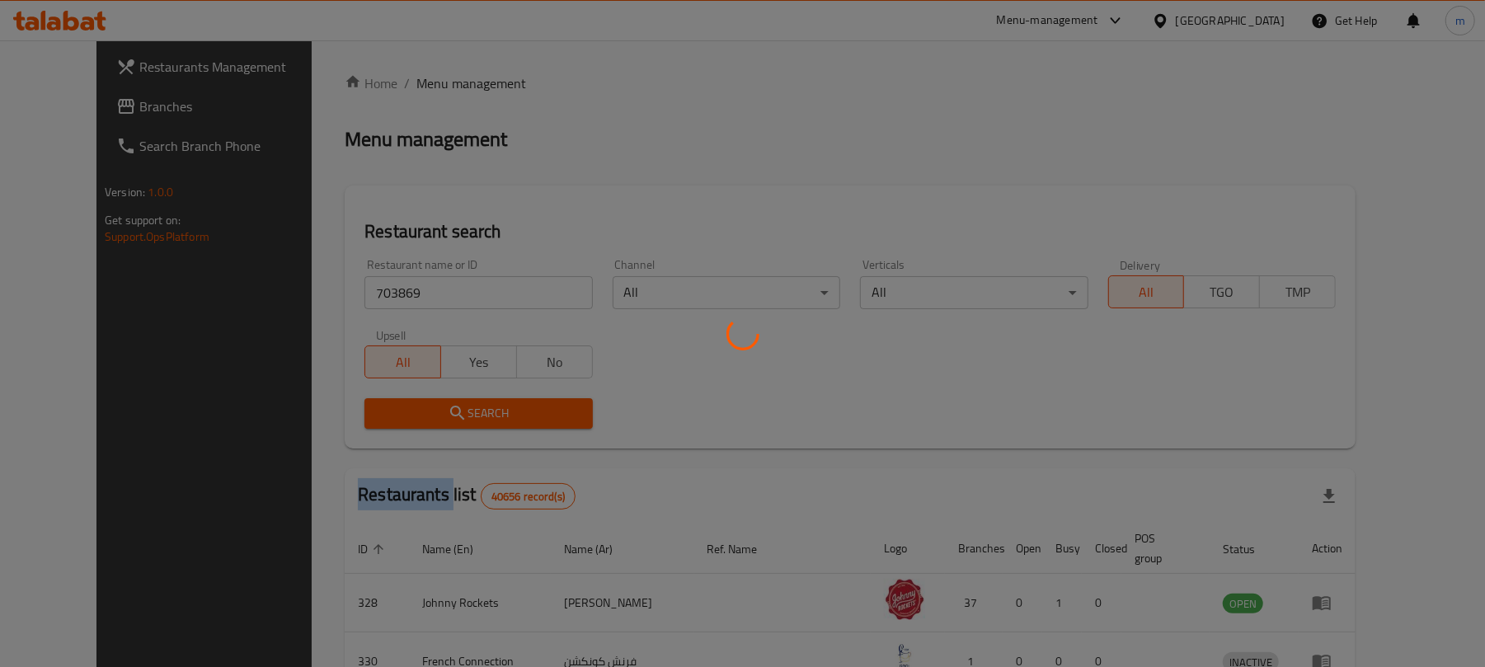
click at [360, 416] on div at bounding box center [742, 333] width 1485 height 667
click at [637, 422] on div at bounding box center [742, 333] width 1485 height 667
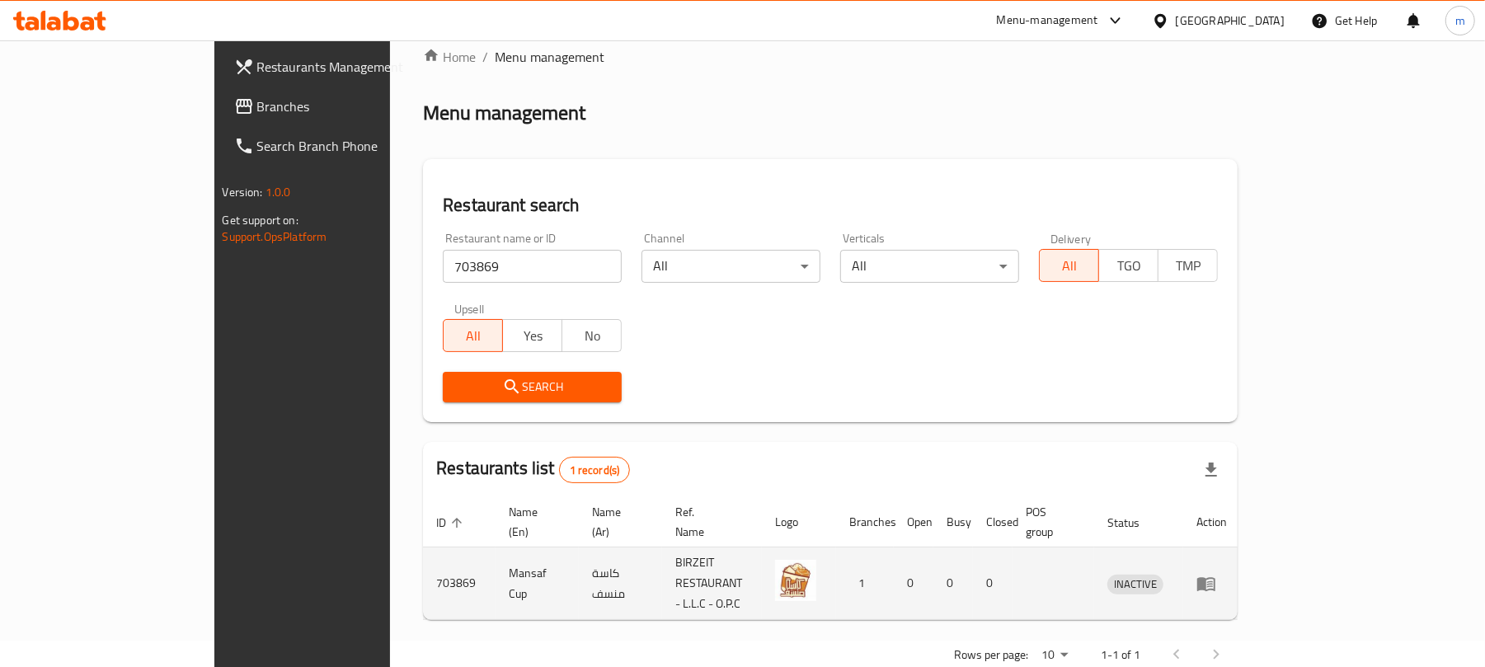
scroll to position [37, 0]
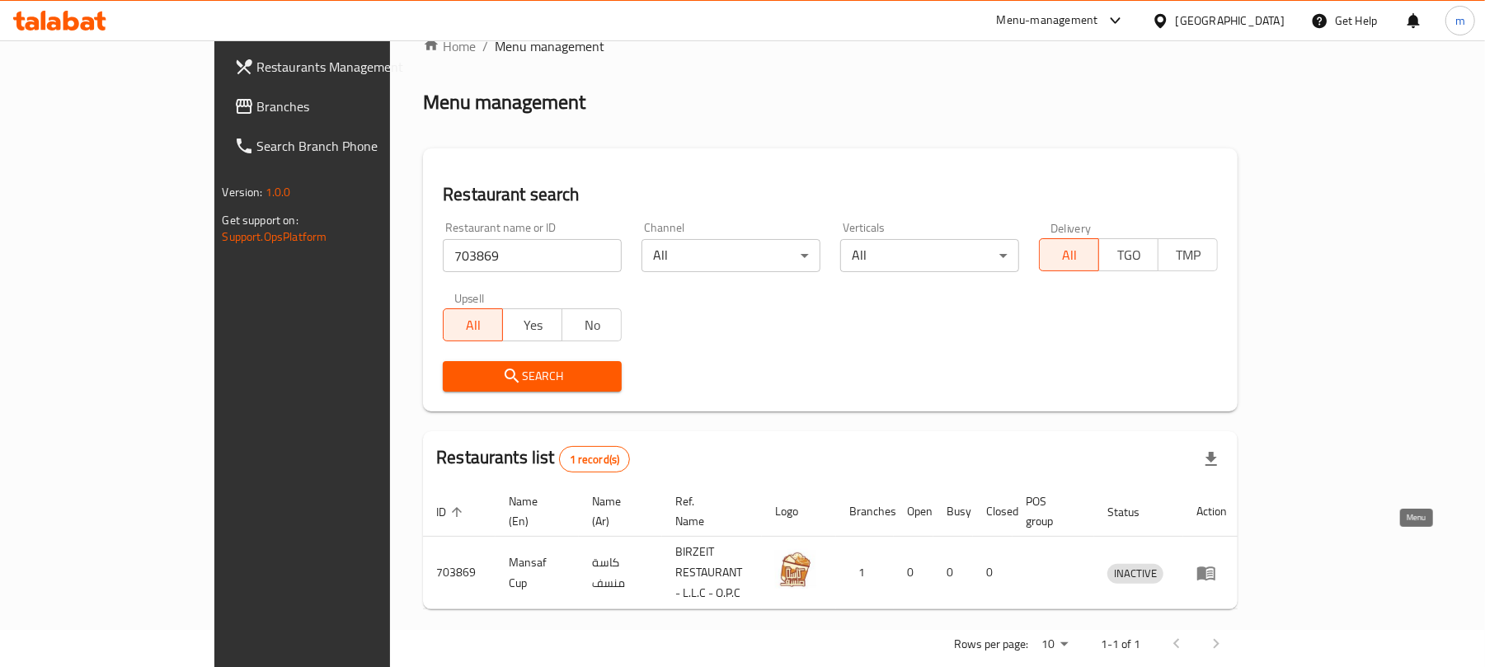
click at [1216, 563] on icon "enhanced table" at bounding box center [1206, 573] width 20 height 20
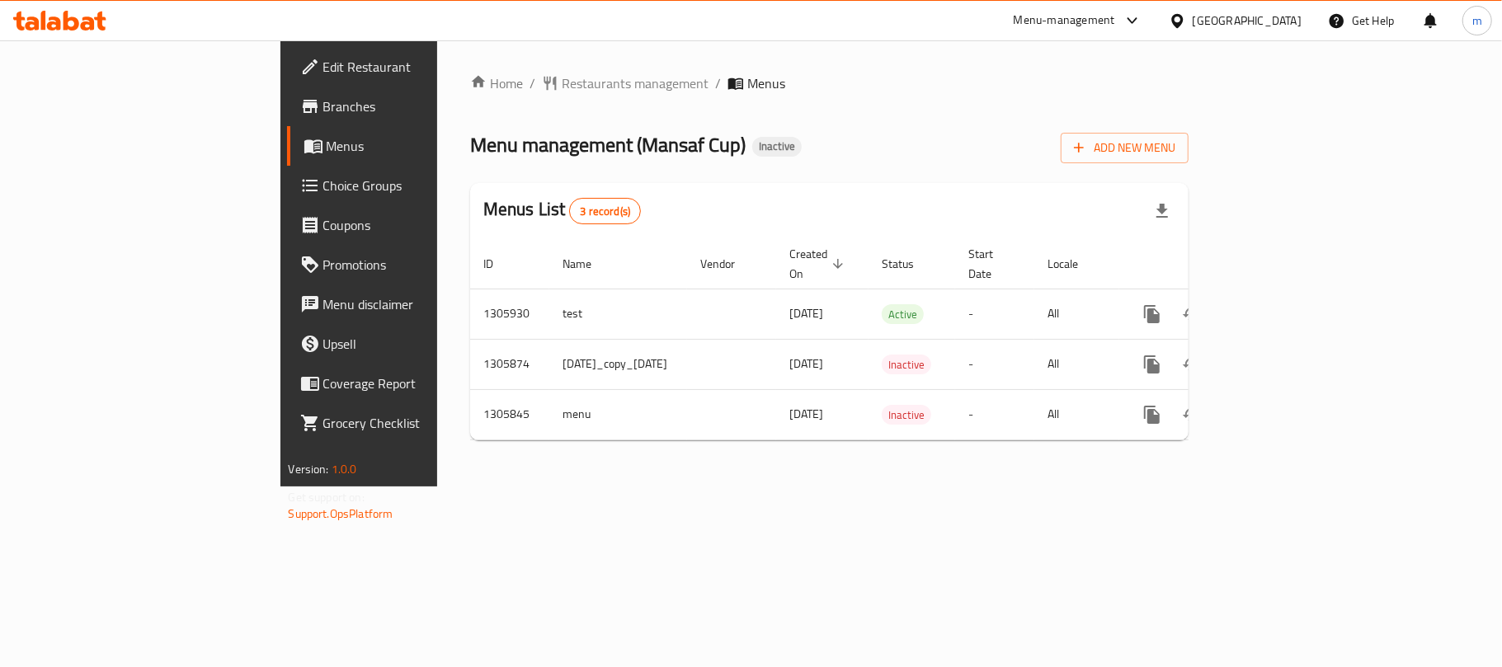
click at [1219, 18] on div "United Arab Emirates" at bounding box center [1246, 21] width 109 height 18
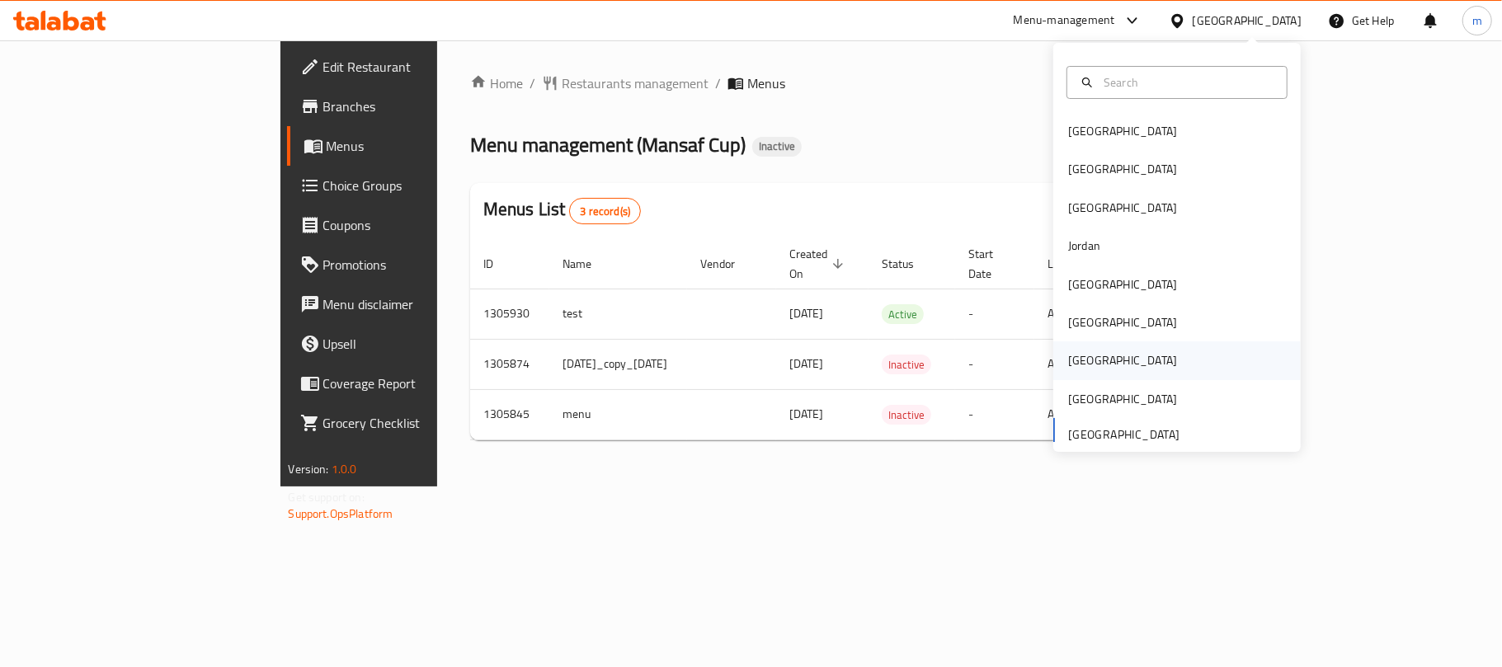
click at [1092, 364] on div "[GEOGRAPHIC_DATA]" at bounding box center [1176, 360] width 247 height 38
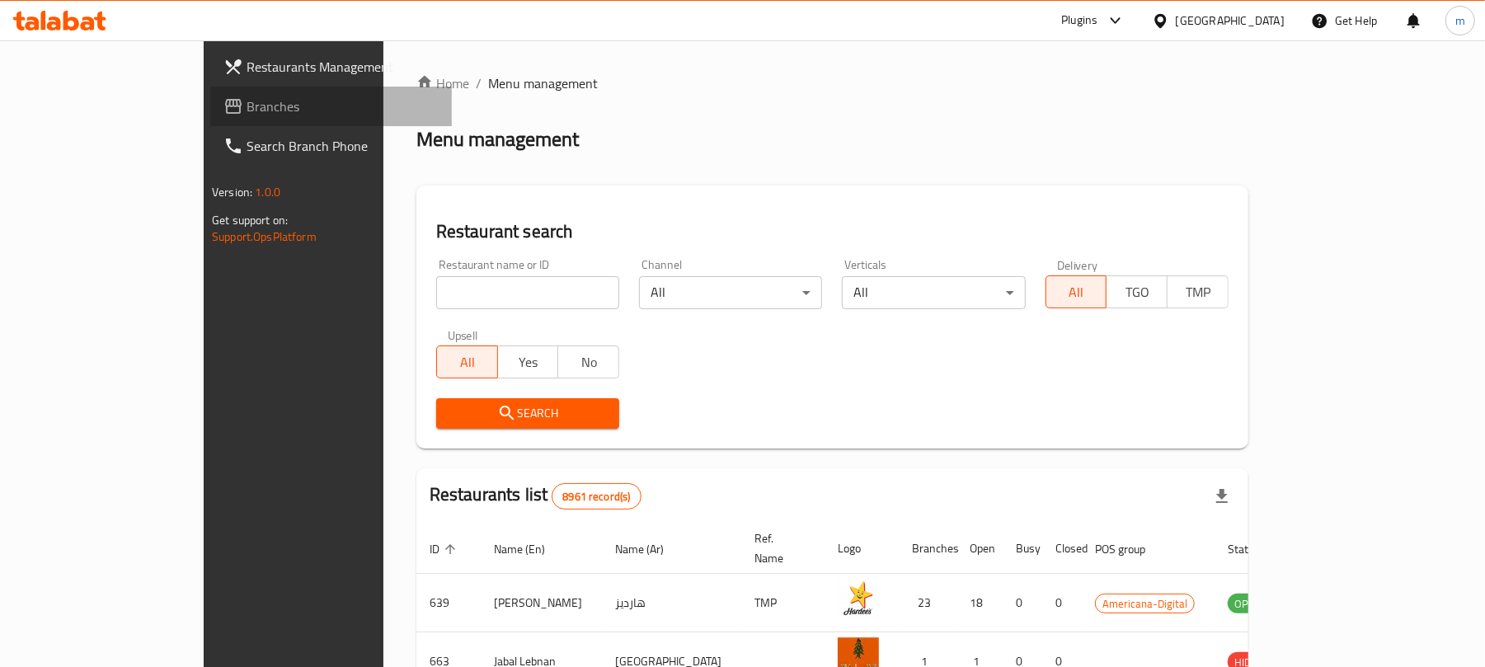
click at [210, 116] on link "Branches" at bounding box center [331, 107] width 242 height 40
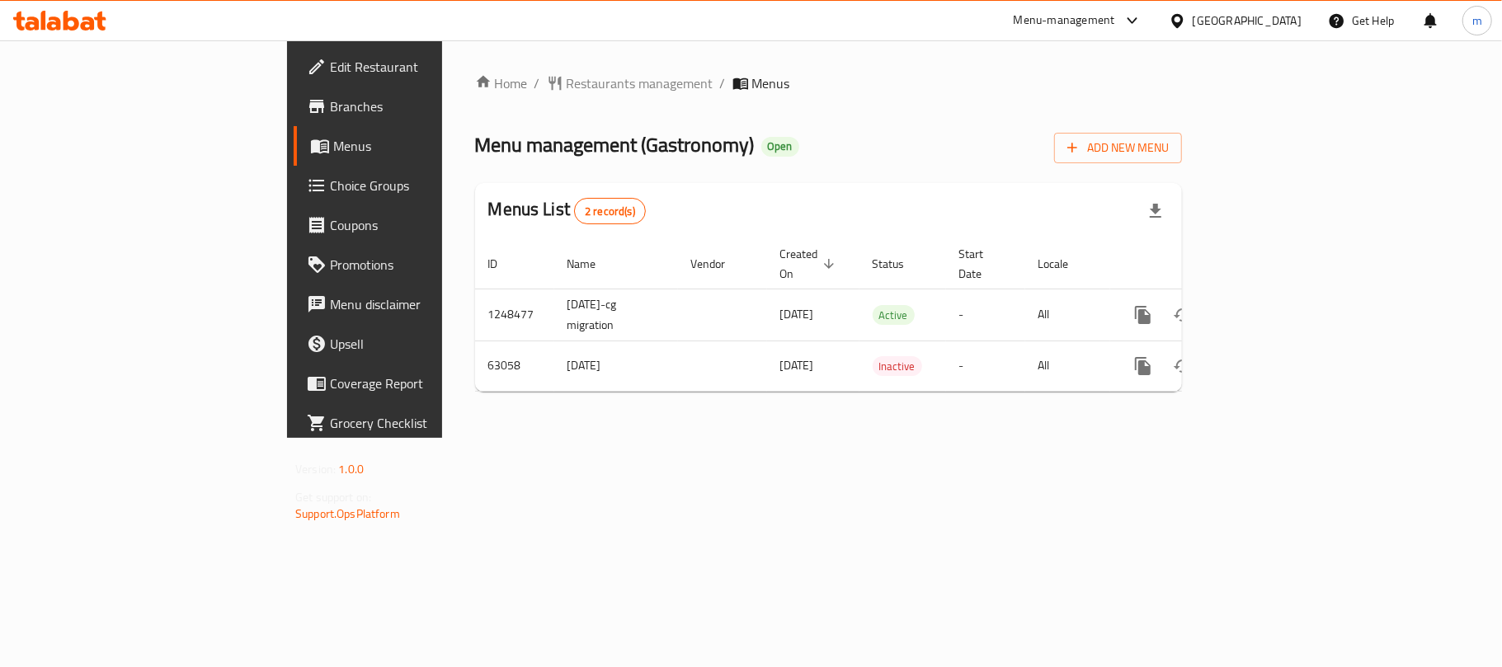
click at [475, 96] on div "Home / Restaurants management / Menus Menu management ( Gastronomy ) Open Add N…" at bounding box center [828, 238] width 707 height 331
click at [566, 77] on span "Restaurants management" at bounding box center [639, 83] width 147 height 20
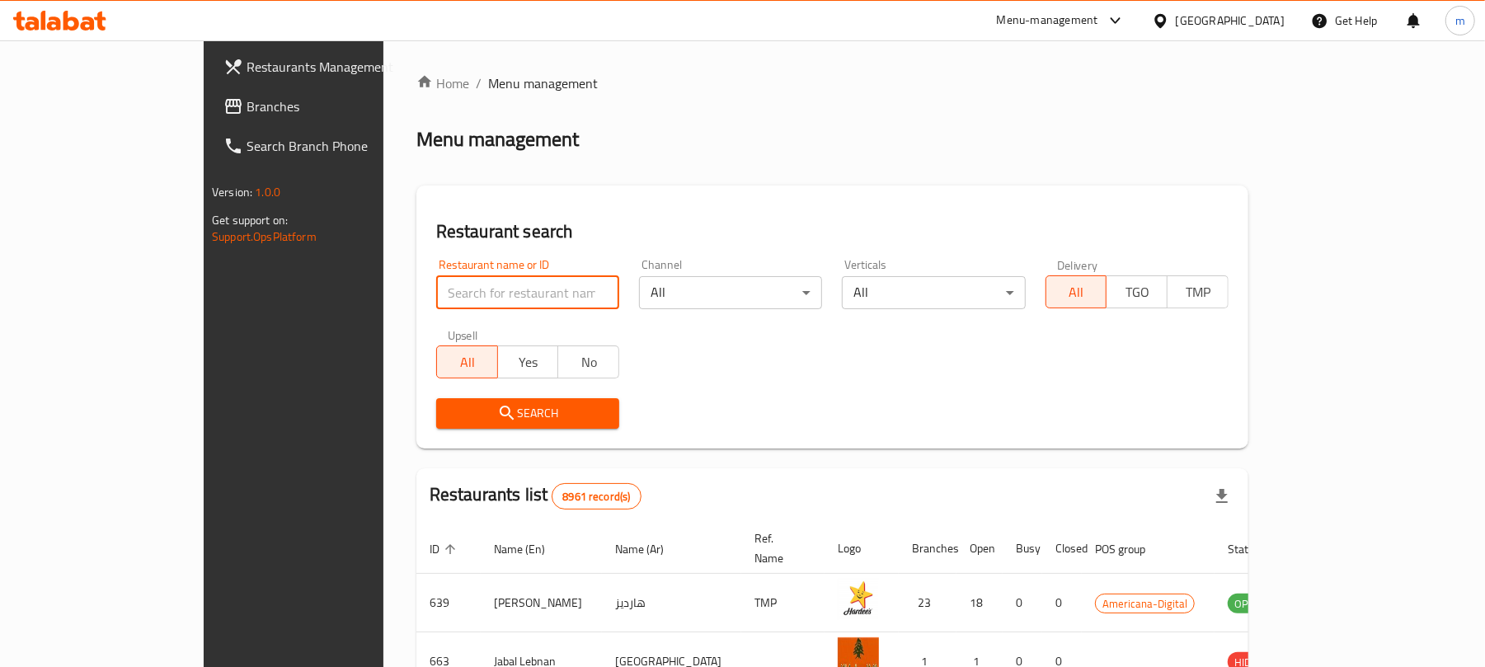
click at [445, 305] on input "search" at bounding box center [527, 292] width 183 height 33
click button "Search" at bounding box center [527, 413] width 183 height 31
click at [444, 294] on input "search" at bounding box center [527, 292] width 183 height 33
paste input "600031"
type input "600031"
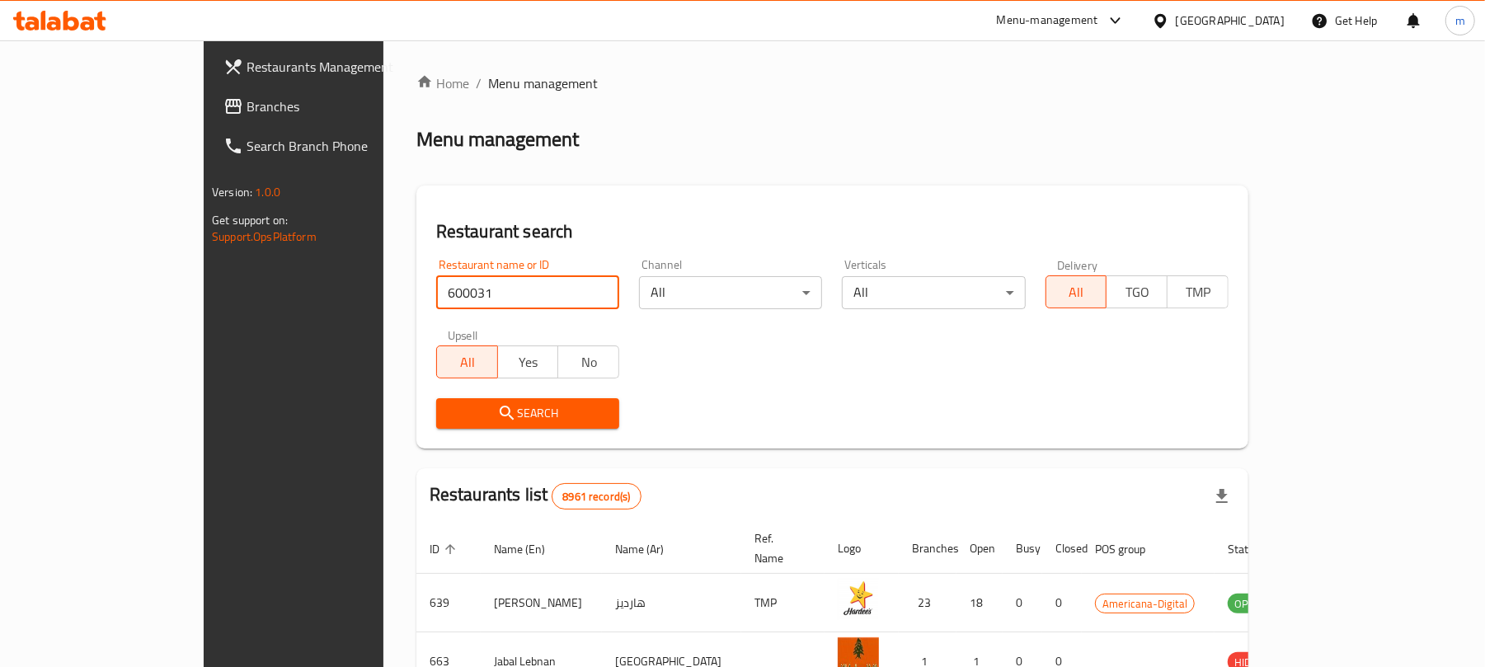
click button "Search" at bounding box center [527, 413] width 183 height 31
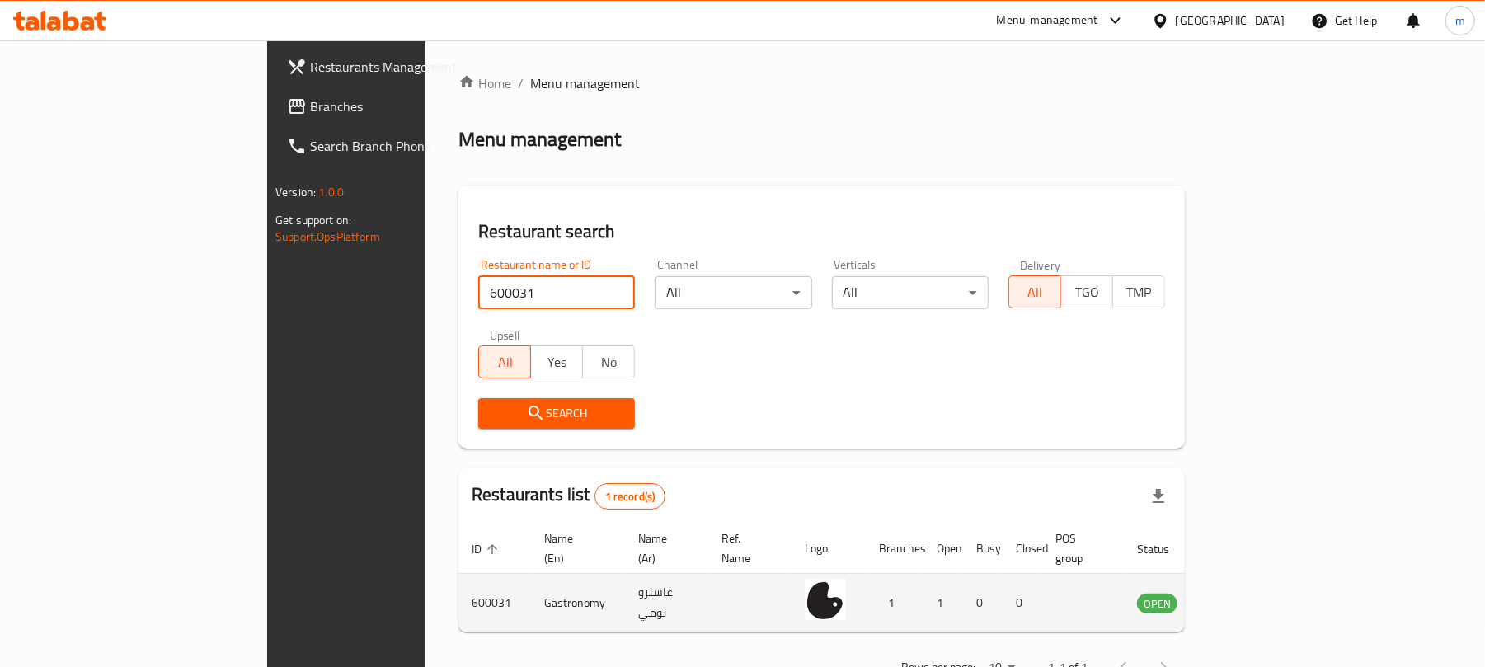
click at [1267, 597] on td "enhanced table" at bounding box center [1238, 603] width 57 height 59
click at [1243, 597] on icon "enhanced table" at bounding box center [1233, 604] width 18 height 14
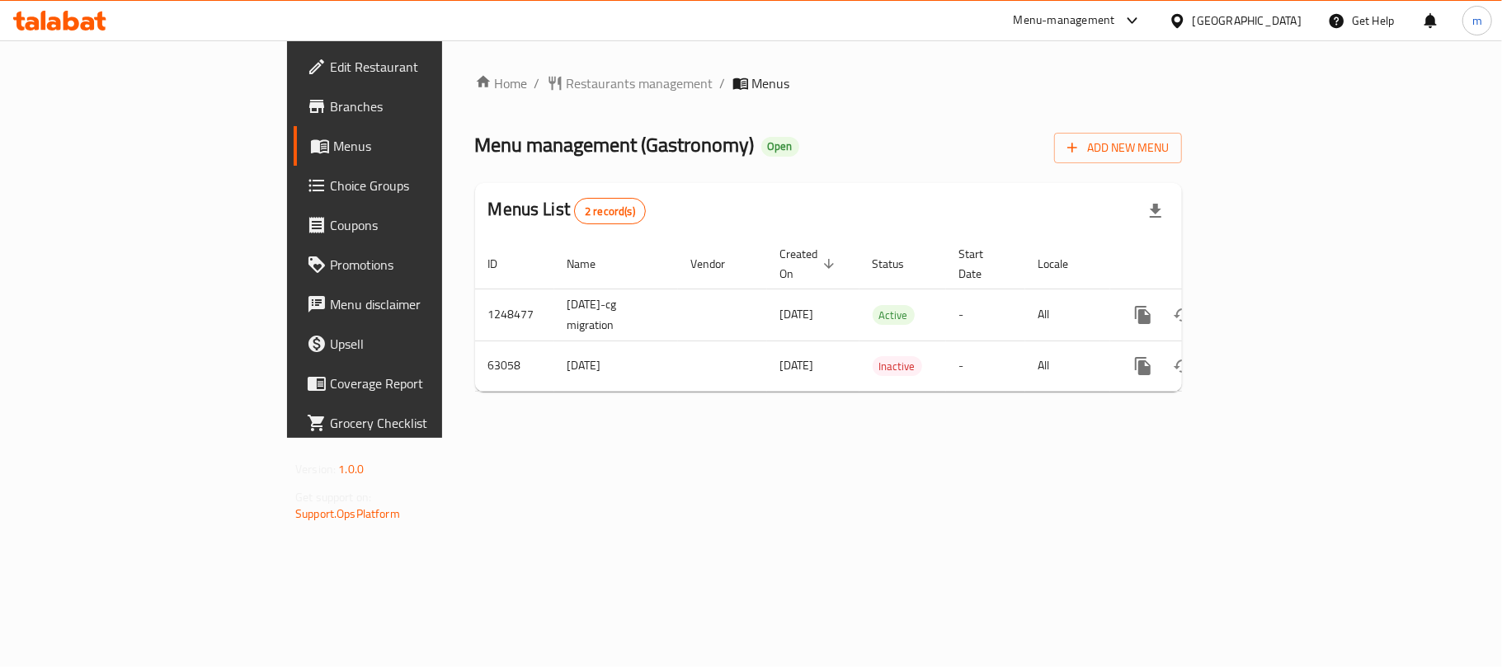
click at [79, 24] on icon at bounding box center [59, 21] width 93 height 20
click at [566, 82] on span "Restaurants management" at bounding box center [639, 83] width 147 height 20
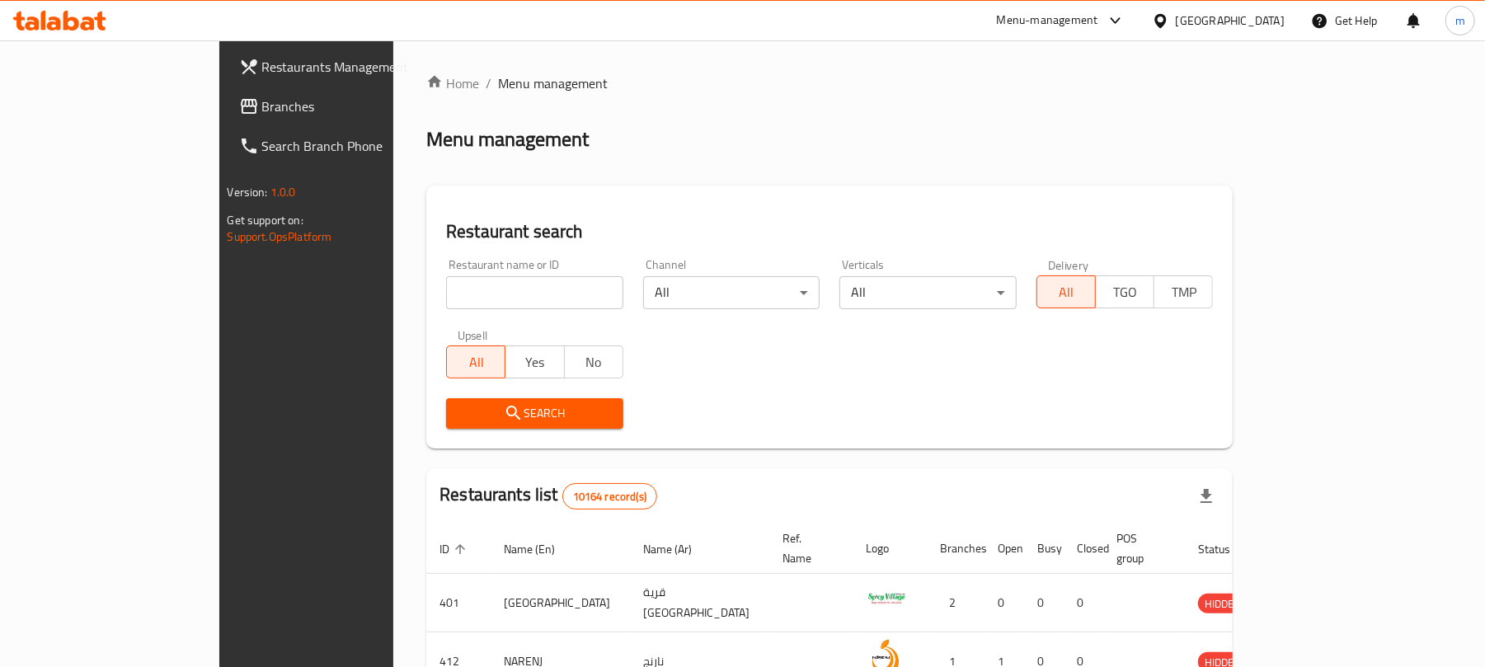
click at [446, 294] on input "search" at bounding box center [534, 292] width 177 height 33
paste input "24475"
type input "24475"
click button "Search" at bounding box center [534, 413] width 177 height 31
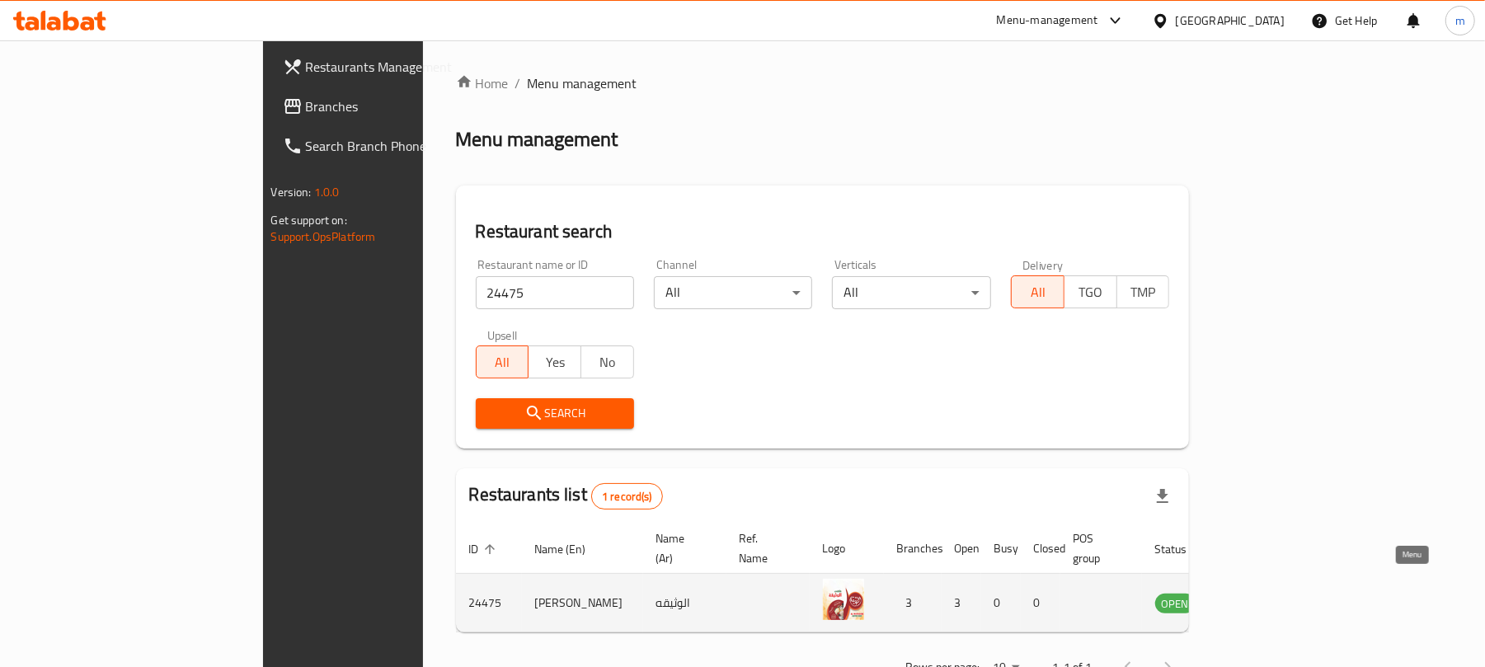
click at [1272, 593] on link "enhanced table" at bounding box center [1257, 603] width 31 height 20
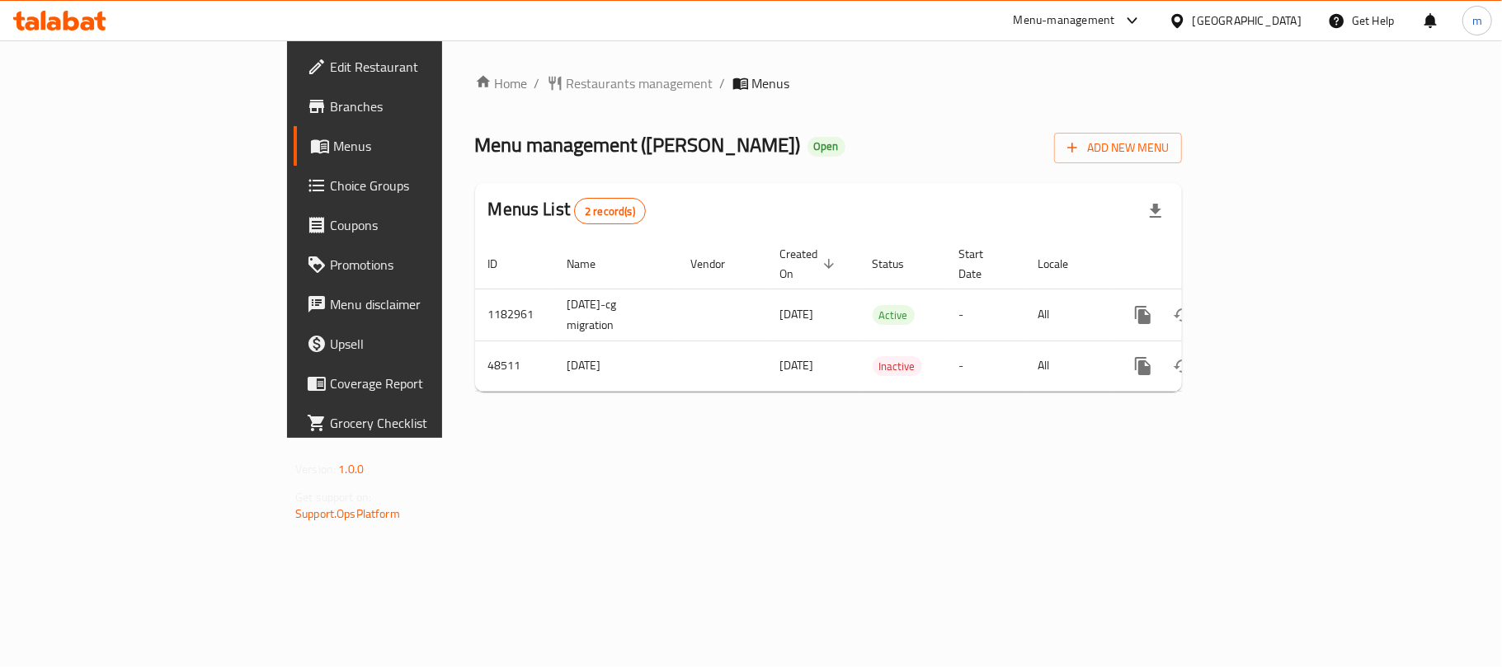
click at [1274, 25] on div "[GEOGRAPHIC_DATA]" at bounding box center [1246, 21] width 109 height 18
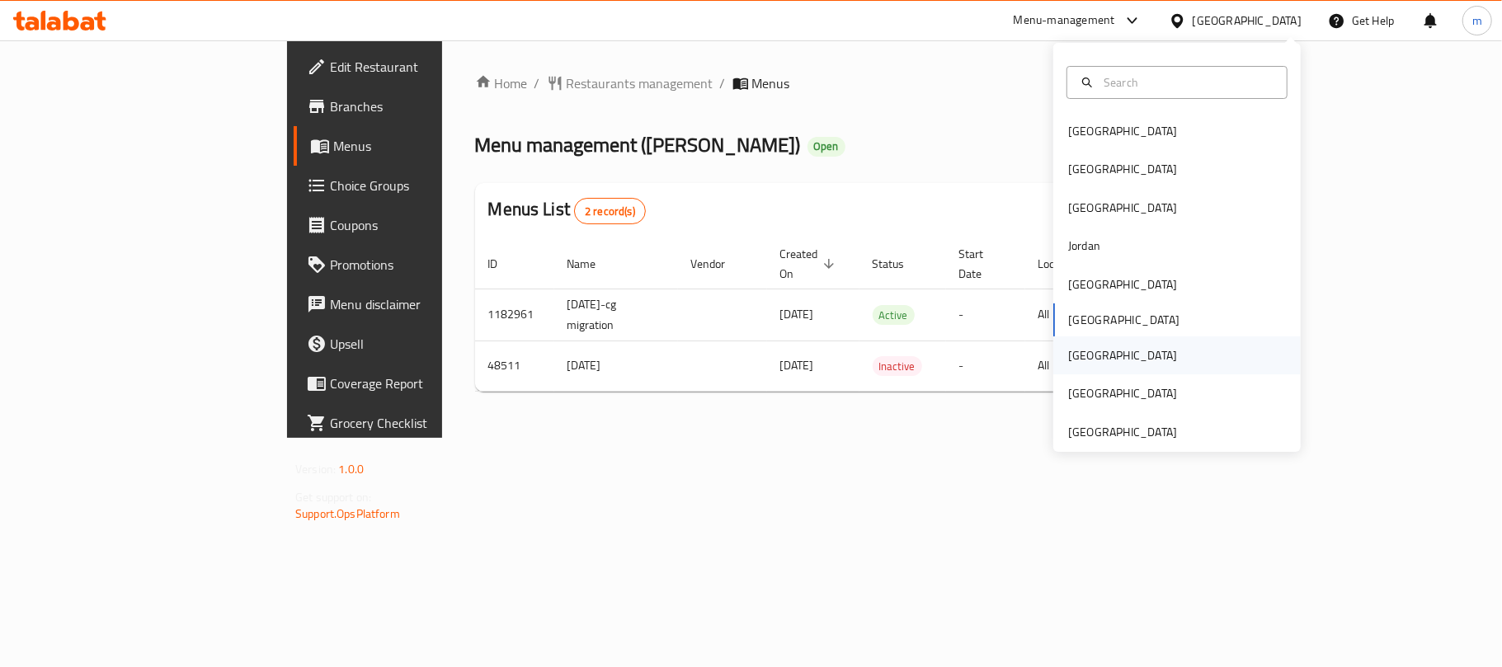
click at [1135, 345] on div "[GEOGRAPHIC_DATA]" at bounding box center [1176, 355] width 247 height 38
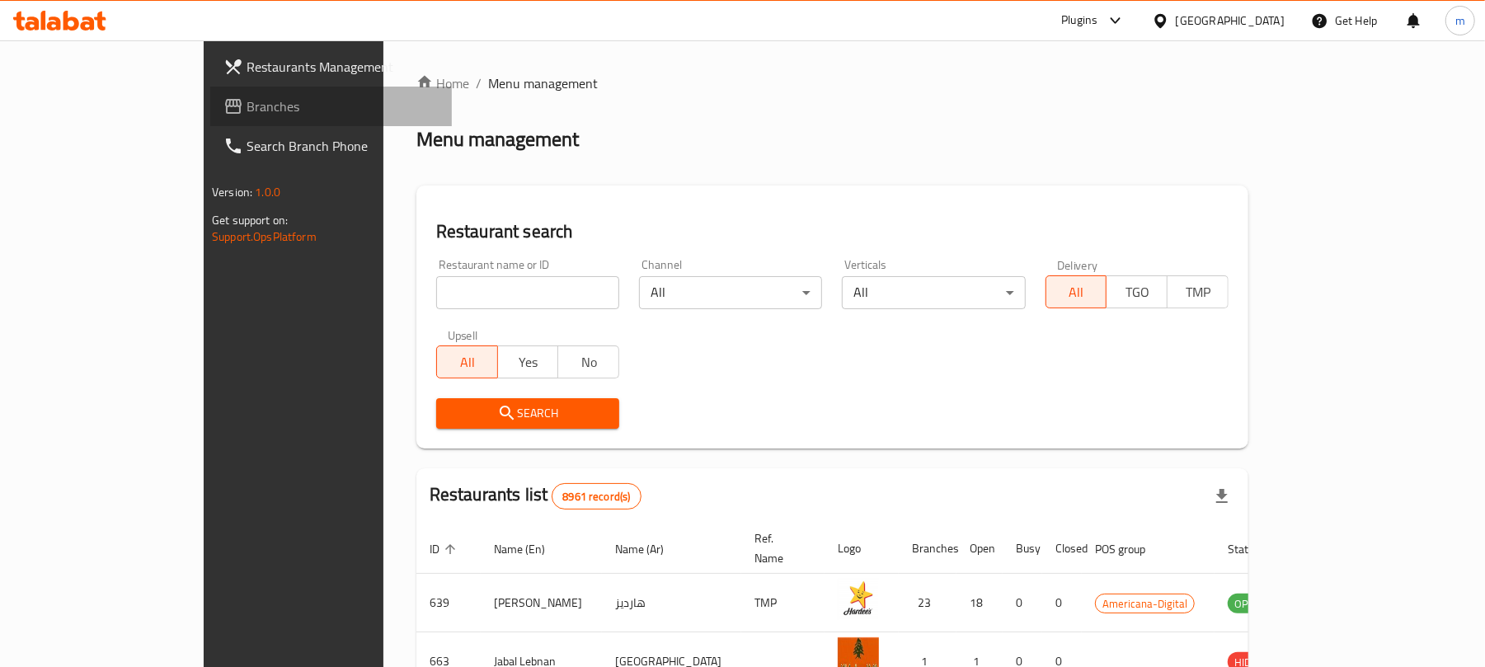
click at [210, 119] on link "Branches" at bounding box center [331, 107] width 242 height 40
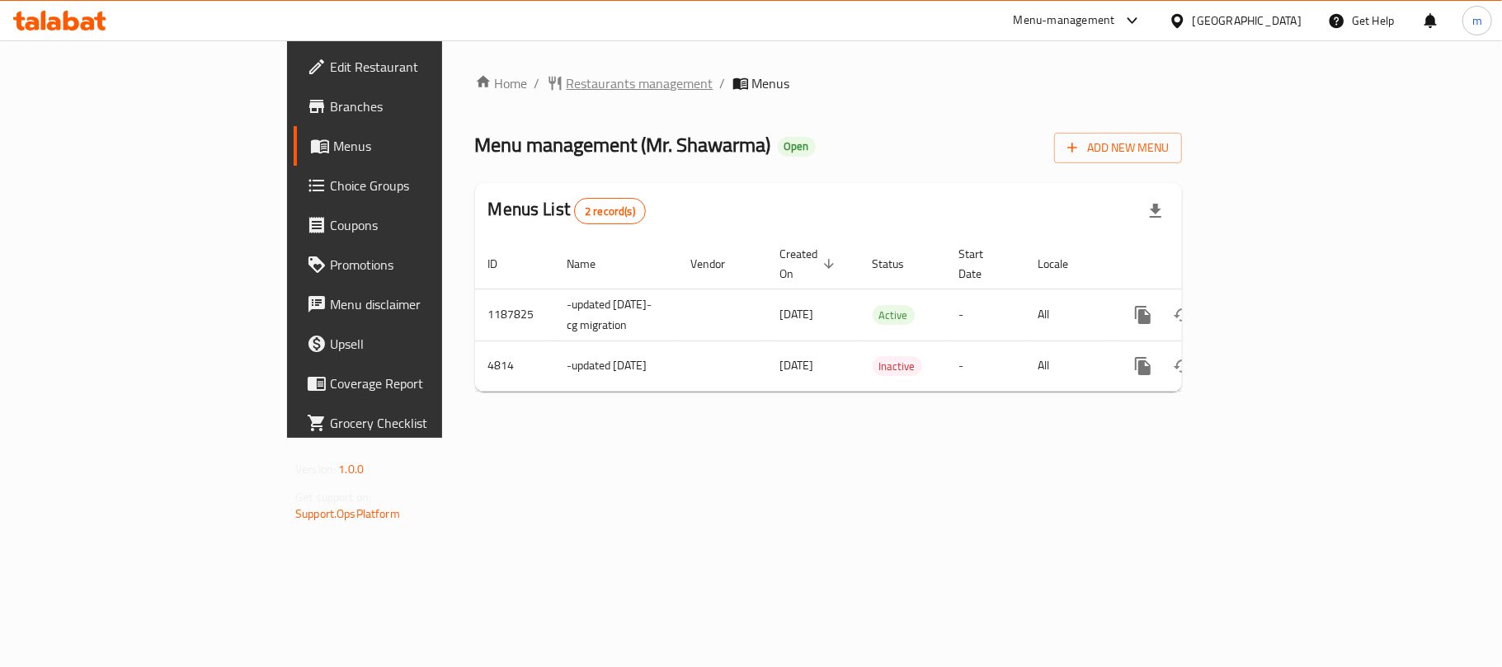
click at [566, 84] on span "Restaurants management" at bounding box center [639, 83] width 147 height 20
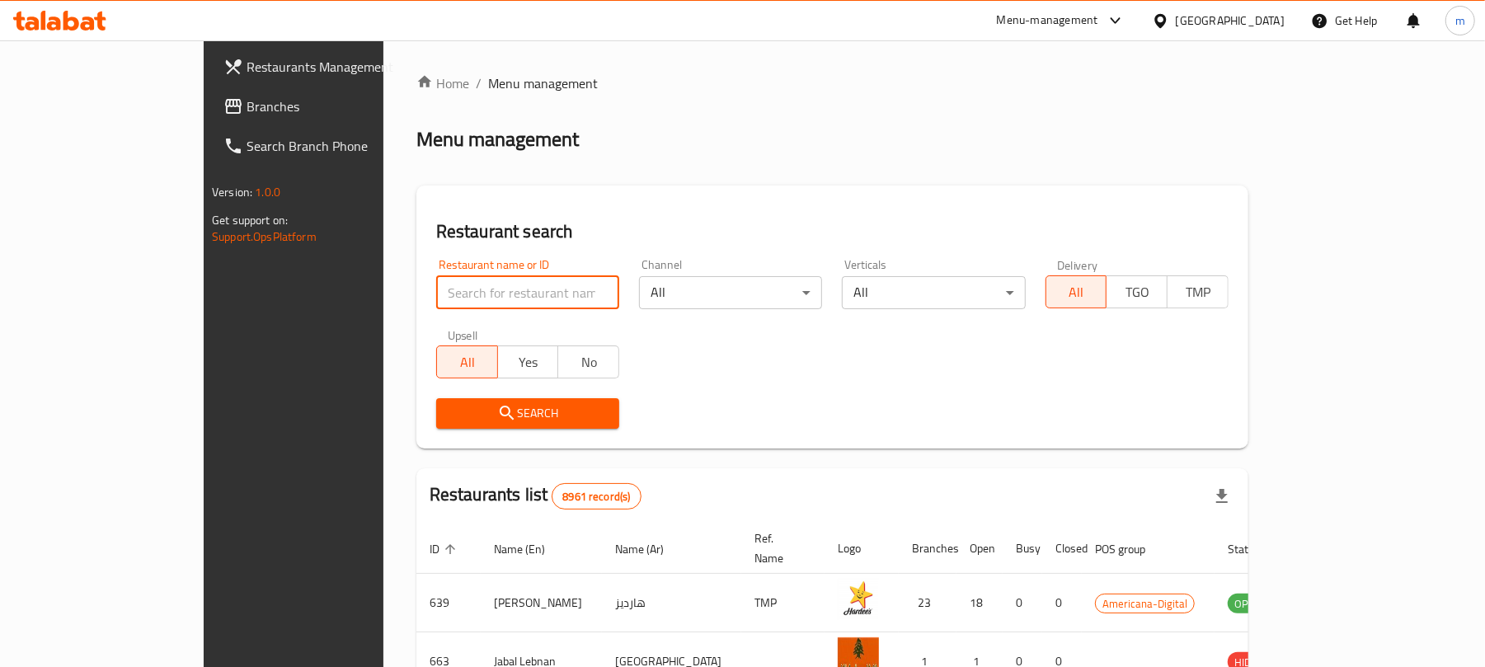
click at [453, 279] on input "search" at bounding box center [527, 292] width 183 height 33
paste input "3033"
type input "3033"
click at [458, 416] on span "Search" at bounding box center [527, 413] width 157 height 21
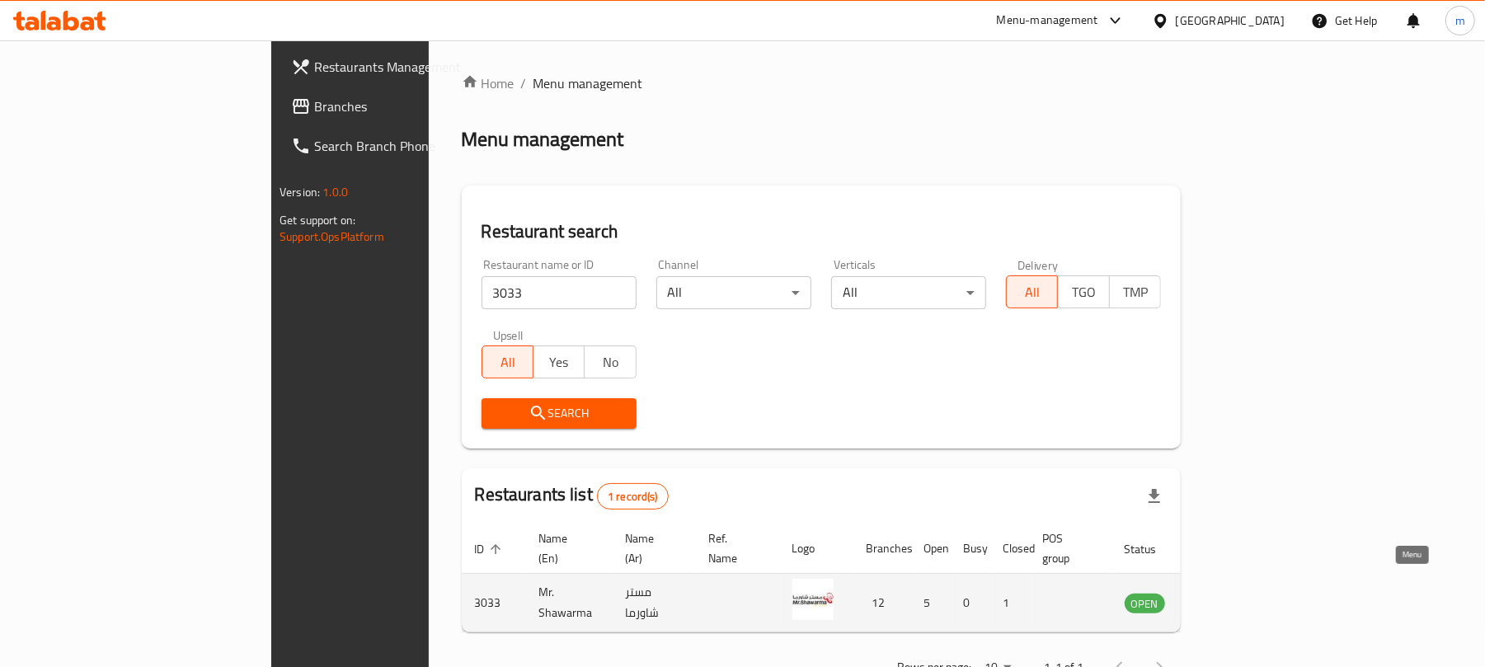
click at [1228, 600] on icon "enhanced table" at bounding box center [1225, 603] width 6 height 7
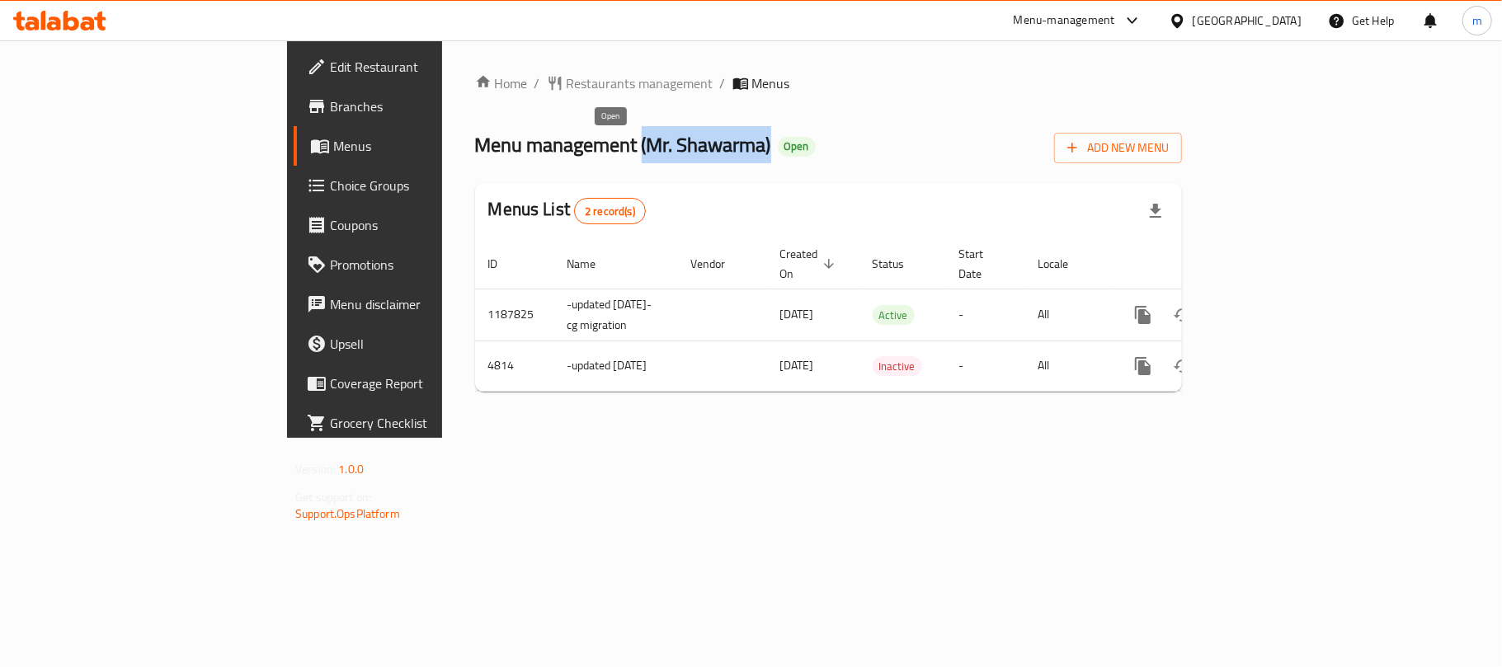
drag, startPoint x: 450, startPoint y: 152, endPoint x: 597, endPoint y: 140, distance: 147.2
click at [597, 140] on h2 "Menu management ( Mr. Shawarma ) Open" at bounding box center [645, 145] width 341 height 26
click at [789, 78] on ol "Home / Restaurants management / Menus" at bounding box center [828, 83] width 707 height 20
